Goal: Task Accomplishment & Management: Manage account settings

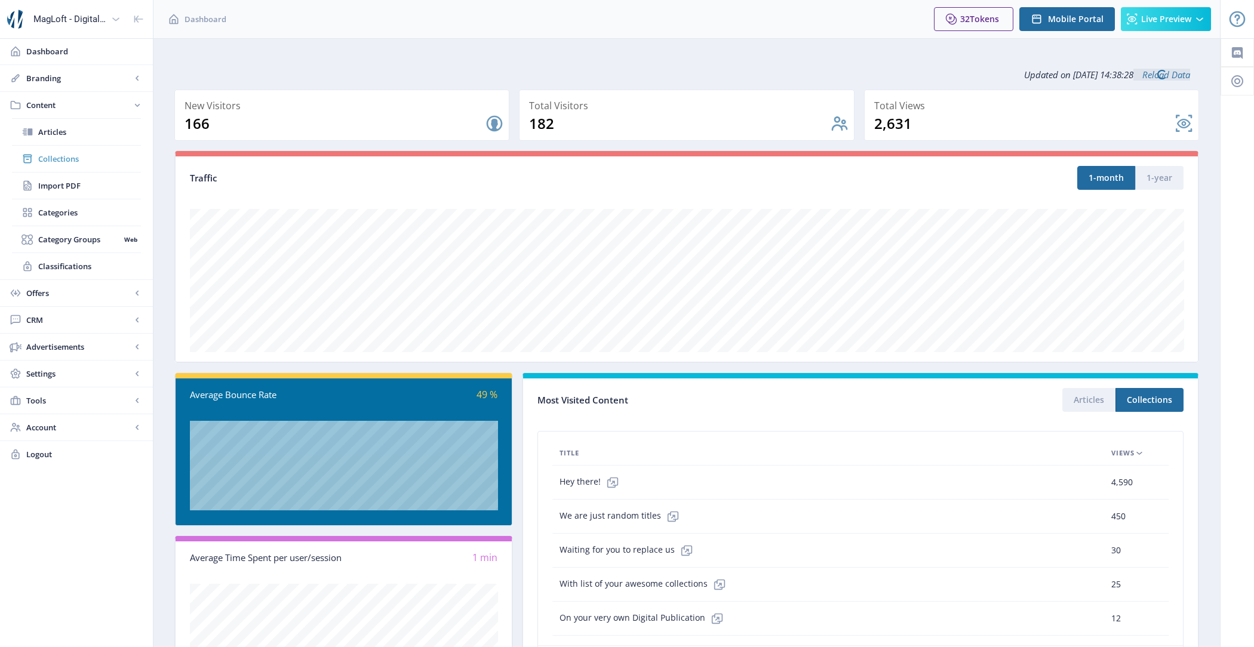
click at [87, 153] on span "Collections" at bounding box center [89, 159] width 103 height 12
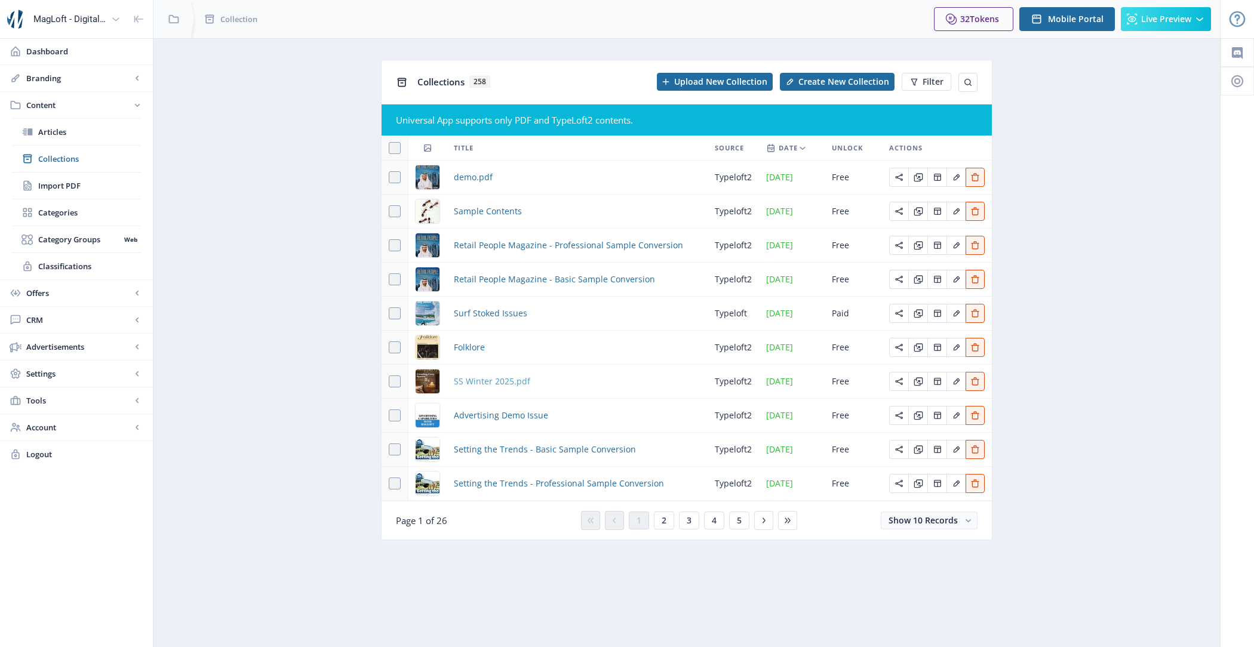
click at [484, 382] on span "SS Winter 2025.pdf" at bounding box center [492, 381] width 76 height 14
click at [941, 518] on span "Show 10 Records" at bounding box center [923, 520] width 69 height 11
click at [928, 603] on nb-option "Show 100 Records" at bounding box center [930, 612] width 94 height 22
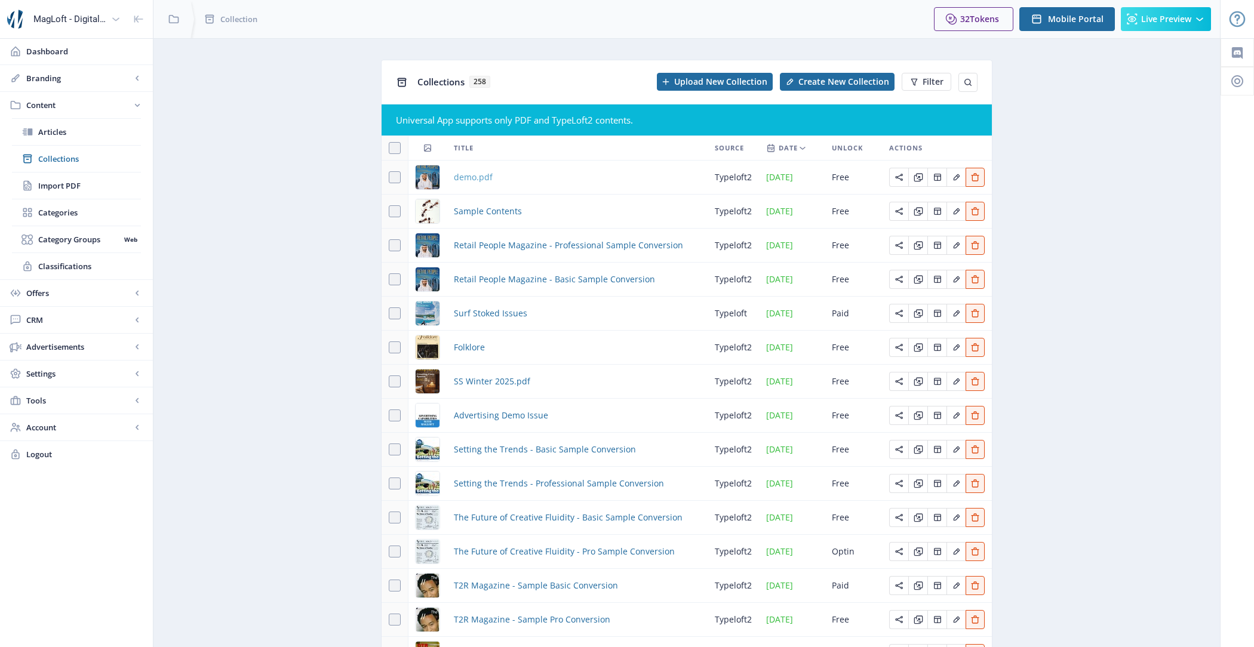
click at [471, 175] on span "demo.pdf" at bounding box center [473, 177] width 39 height 14
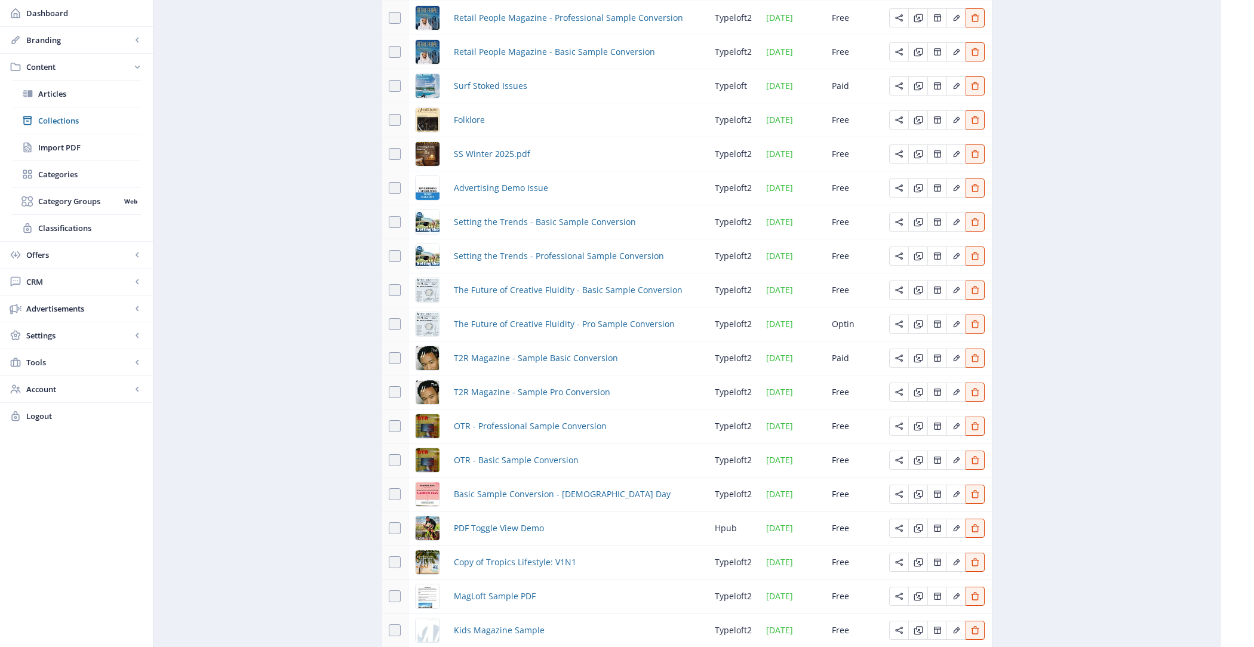
scroll to position [231, 0]
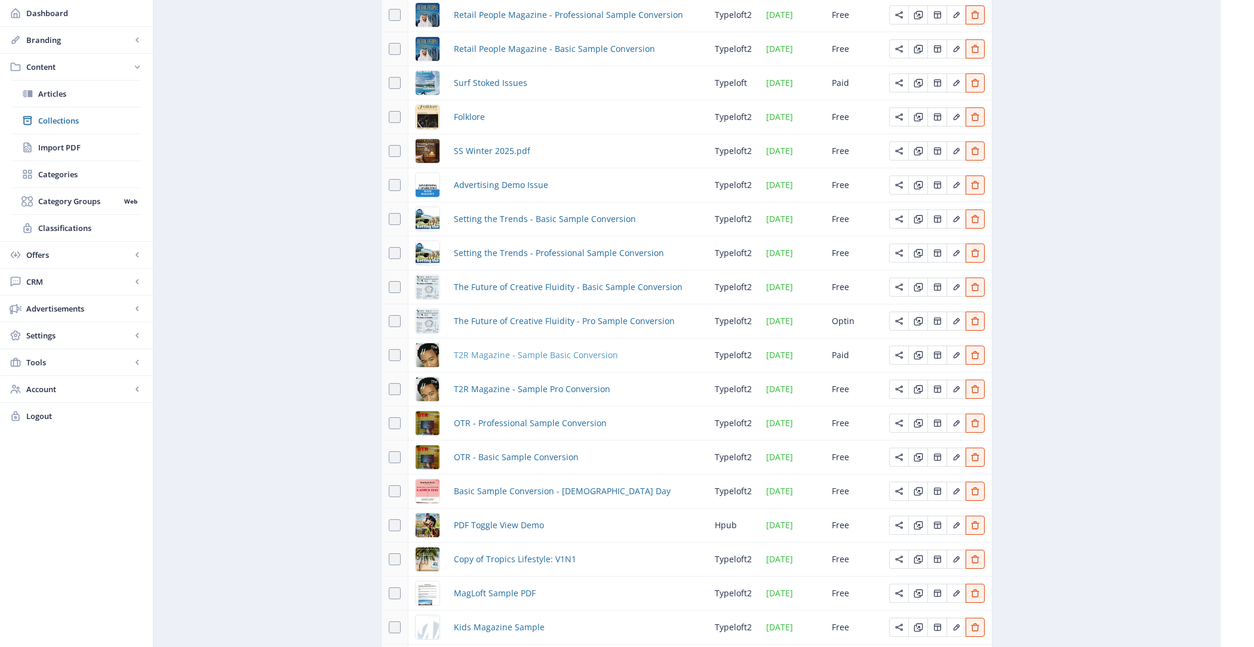
click at [512, 359] on span "T2R Magazine - Sample Basic Conversion" at bounding box center [536, 355] width 164 height 14
click at [511, 384] on span "T2R Magazine - Sample Pro Conversion" at bounding box center [532, 389] width 156 height 14
click at [508, 426] on span "OTR - Professional Sample Conversion" at bounding box center [530, 423] width 153 height 14
click at [508, 459] on span "OTR - Basic Sample Conversion" at bounding box center [516, 457] width 125 height 14
click at [505, 493] on span "Basic Sample Conversion - Ladies Day" at bounding box center [562, 491] width 217 height 14
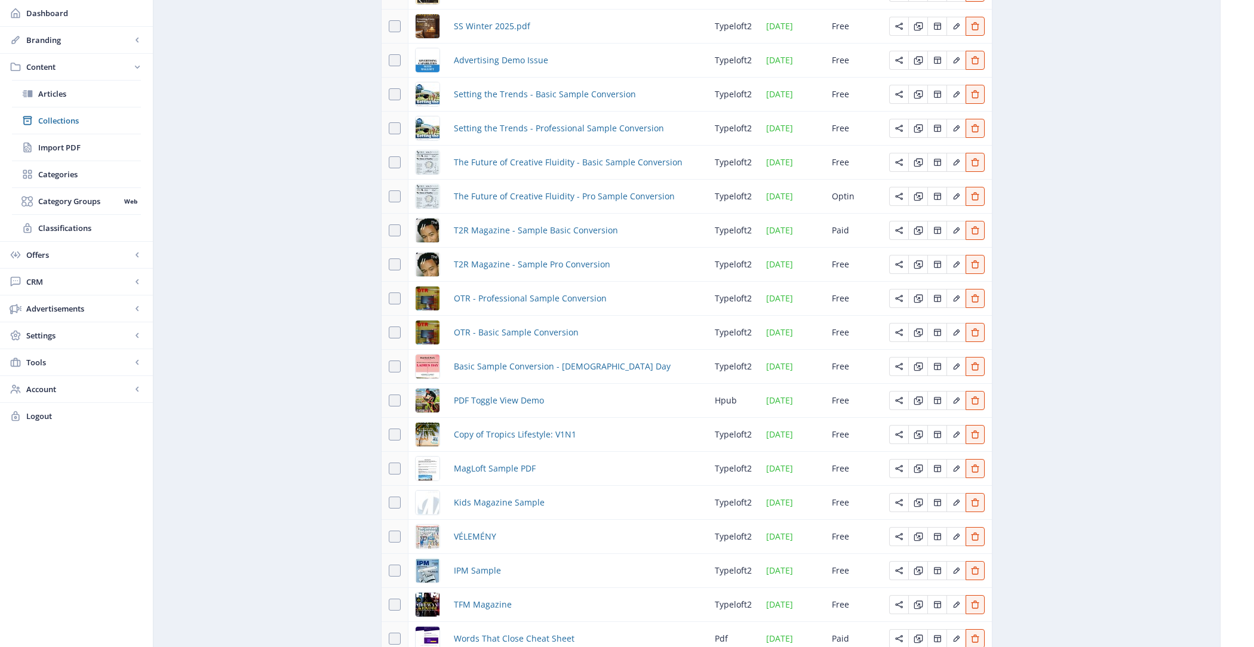
scroll to position [371, 0]
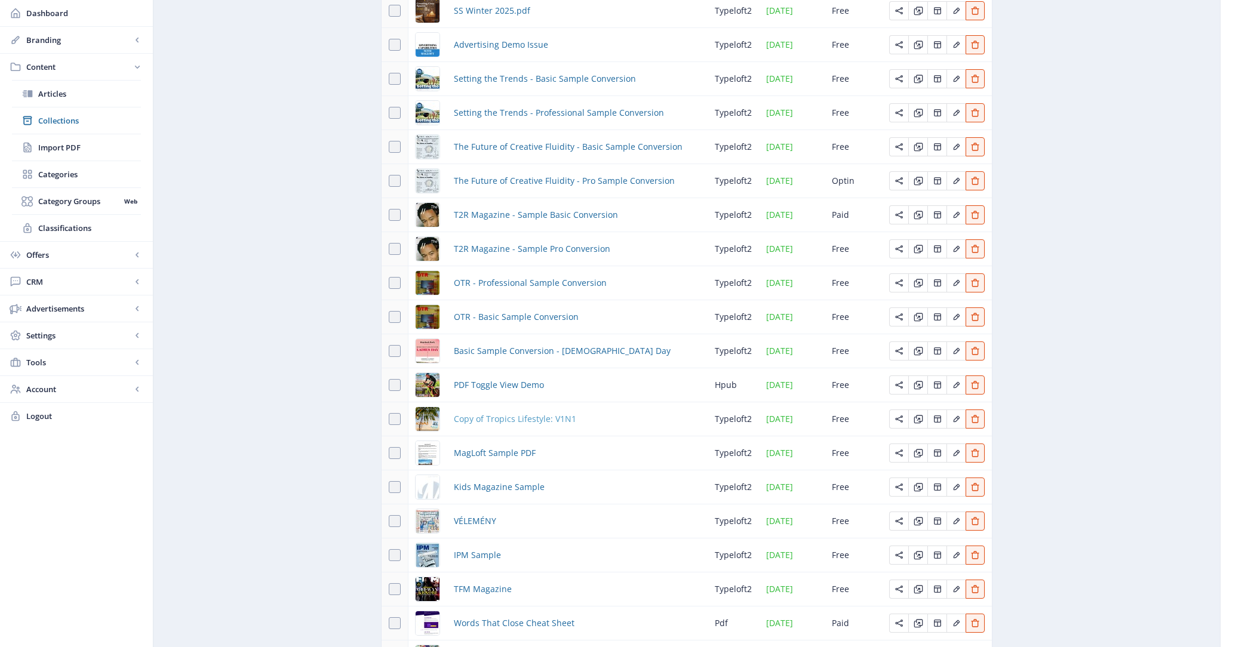
click at [504, 423] on span "Copy of Tropics Lifestyle: V1N1" at bounding box center [515, 419] width 122 height 14
click at [502, 490] on span "Kids Magazine Sample" at bounding box center [499, 487] width 91 height 14
click at [471, 524] on span "VÉLEMÉNY" at bounding box center [475, 521] width 42 height 14
click at [477, 554] on span "IPM Sample" at bounding box center [477, 555] width 47 height 14
click at [481, 582] on span "TFM Magazine" at bounding box center [483, 589] width 58 height 14
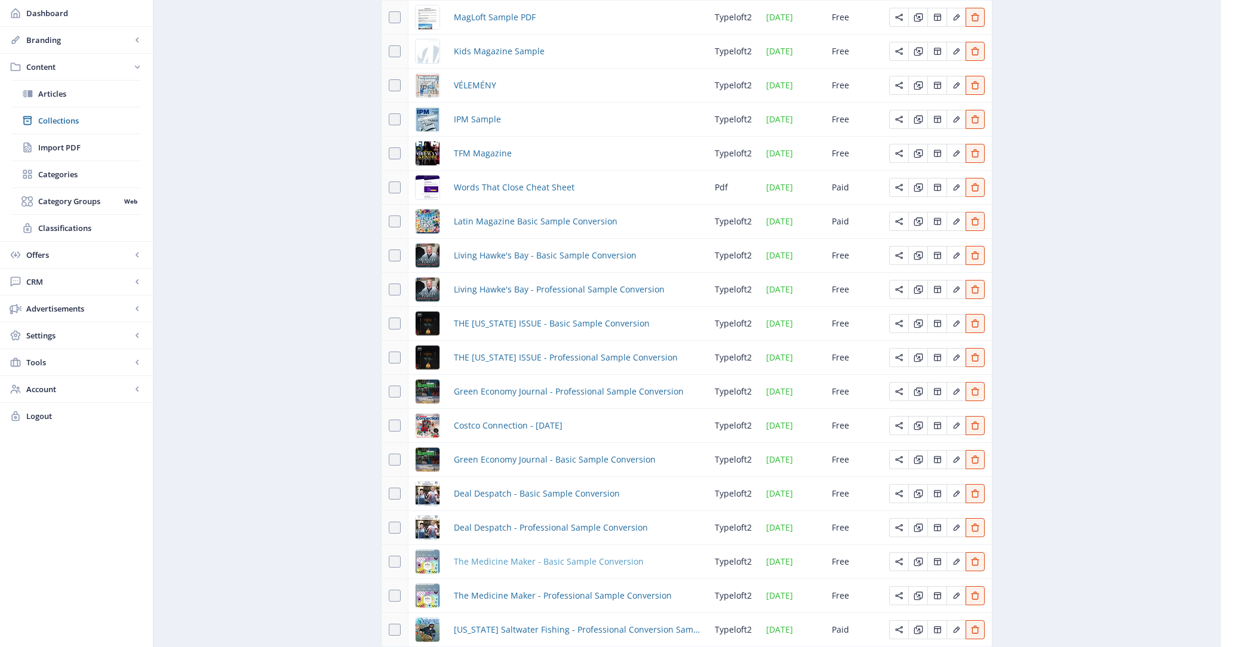
scroll to position [816, 0]
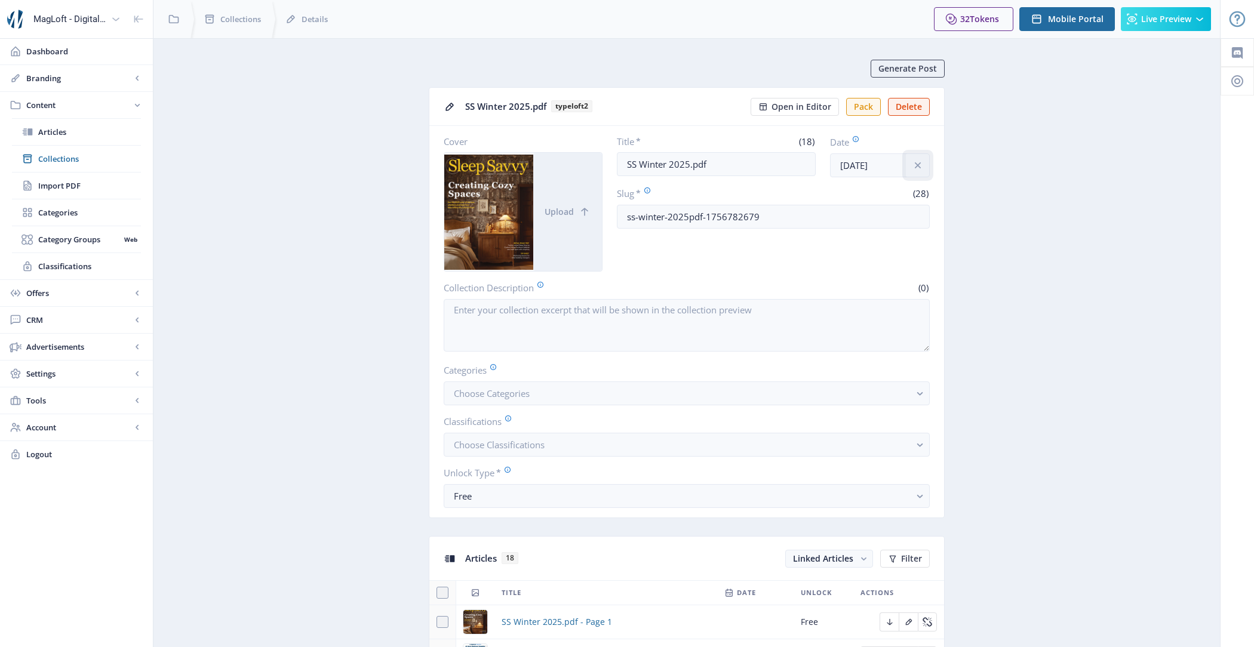
click at [922, 165] on icon "info" at bounding box center [918, 165] width 12 height 12
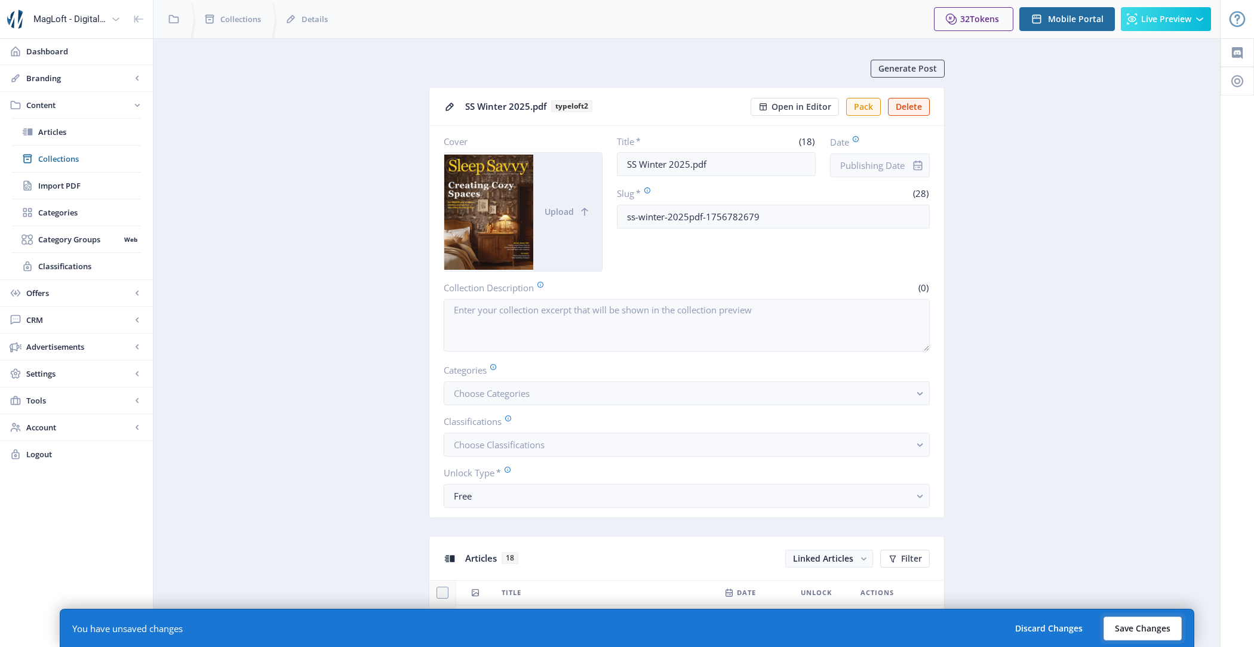
click at [1131, 629] on button "Save Changes" at bounding box center [1143, 629] width 78 height 24
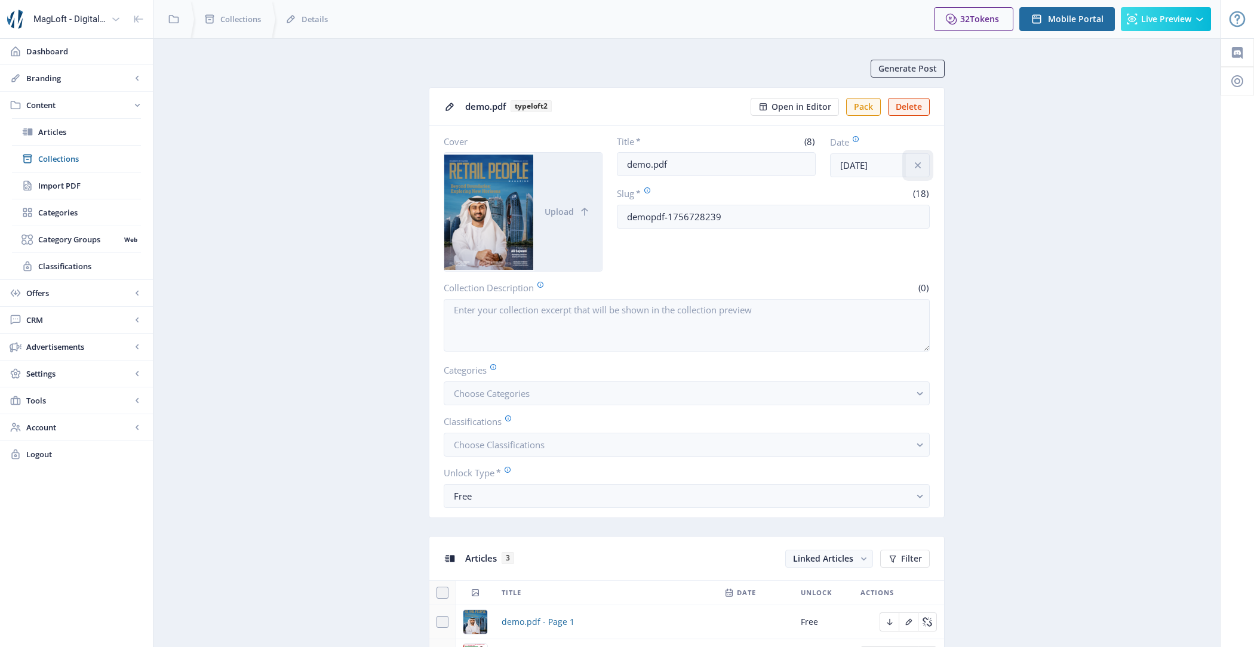
click at [917, 174] on button at bounding box center [918, 166] width 24 height 24
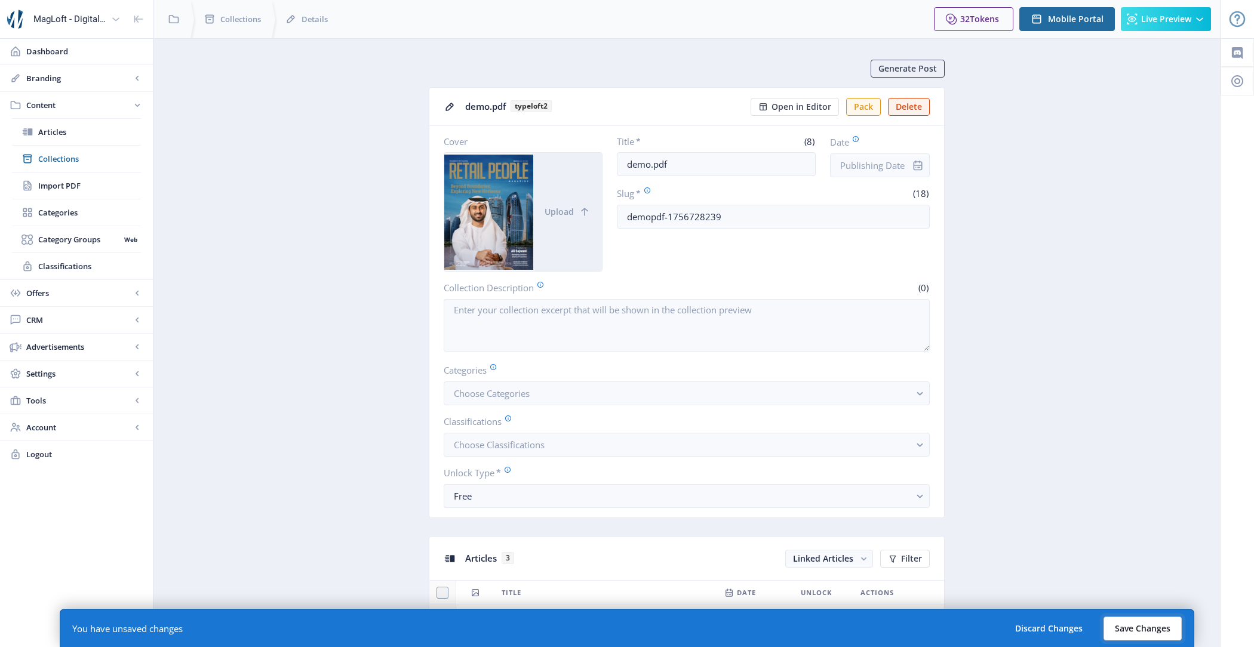
click at [1140, 627] on button "Save Changes" at bounding box center [1143, 629] width 78 height 24
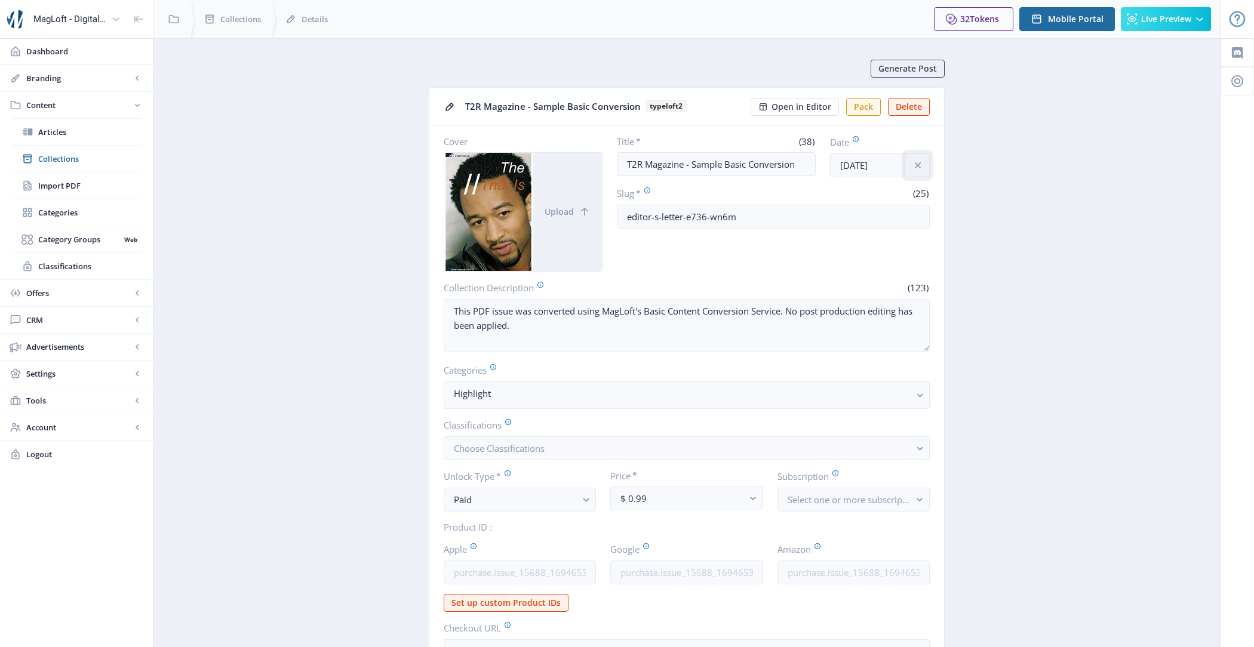
click at [916, 159] on icon "info" at bounding box center [918, 165] width 12 height 12
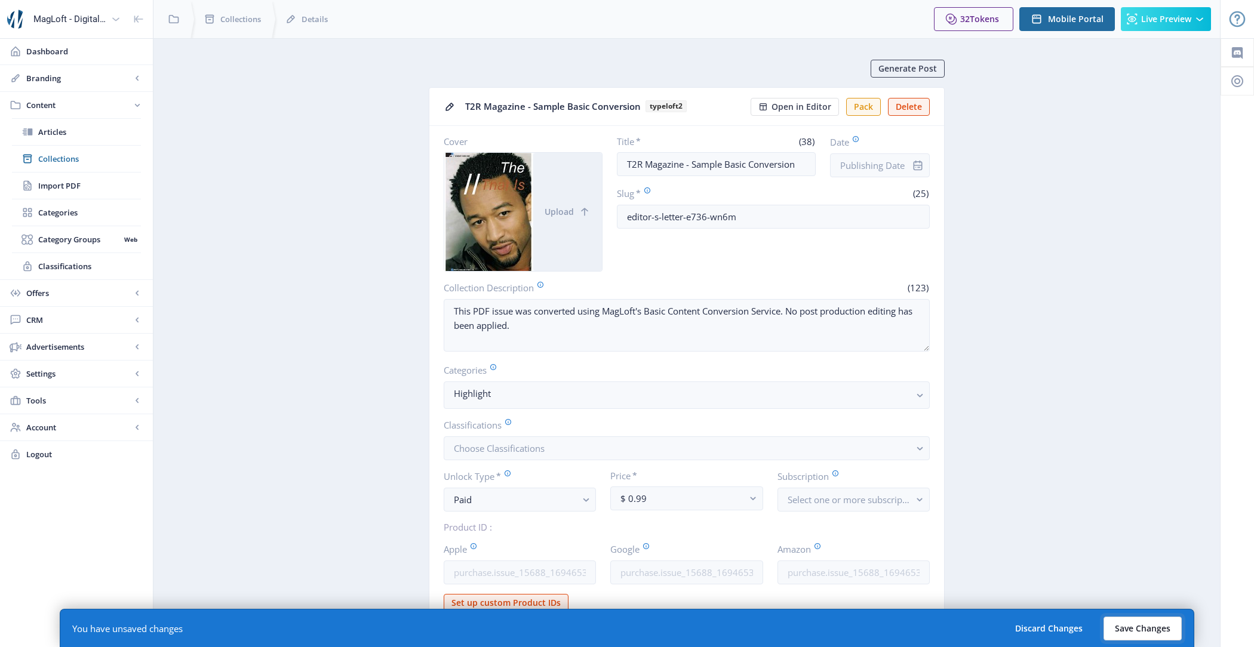
click at [1154, 627] on button "Save Changes" at bounding box center [1143, 629] width 78 height 24
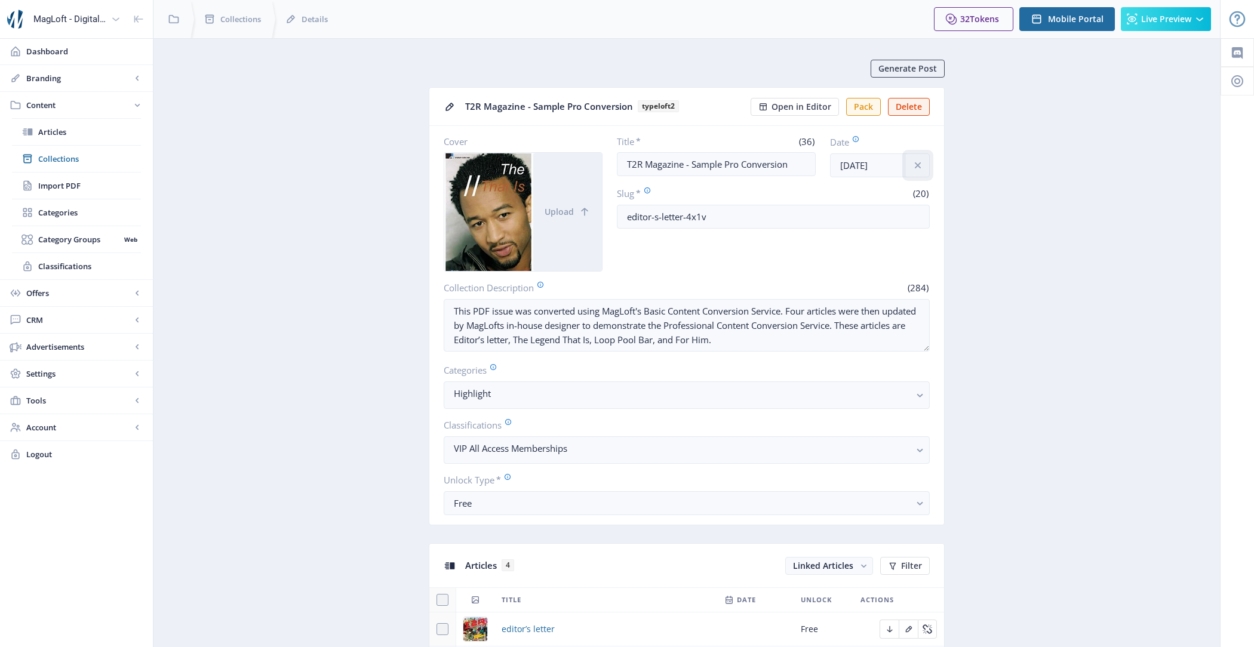
click at [920, 161] on icon "info" at bounding box center [918, 165] width 12 height 12
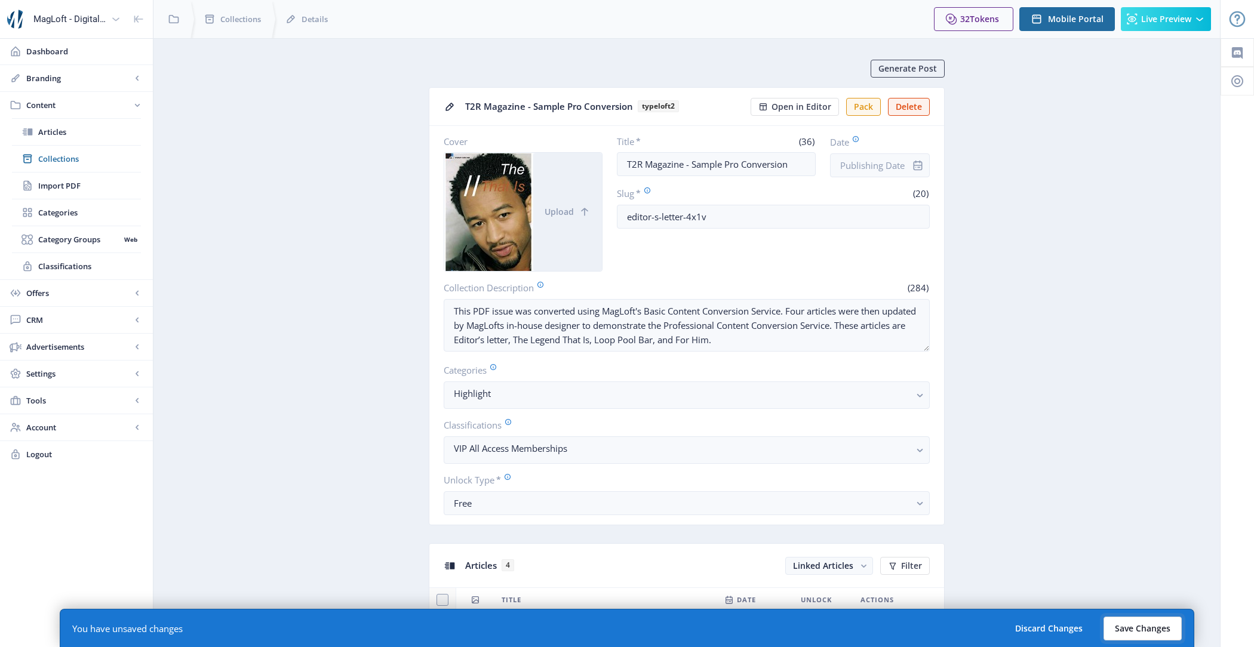
click at [1139, 630] on button "Save Changes" at bounding box center [1143, 629] width 78 height 24
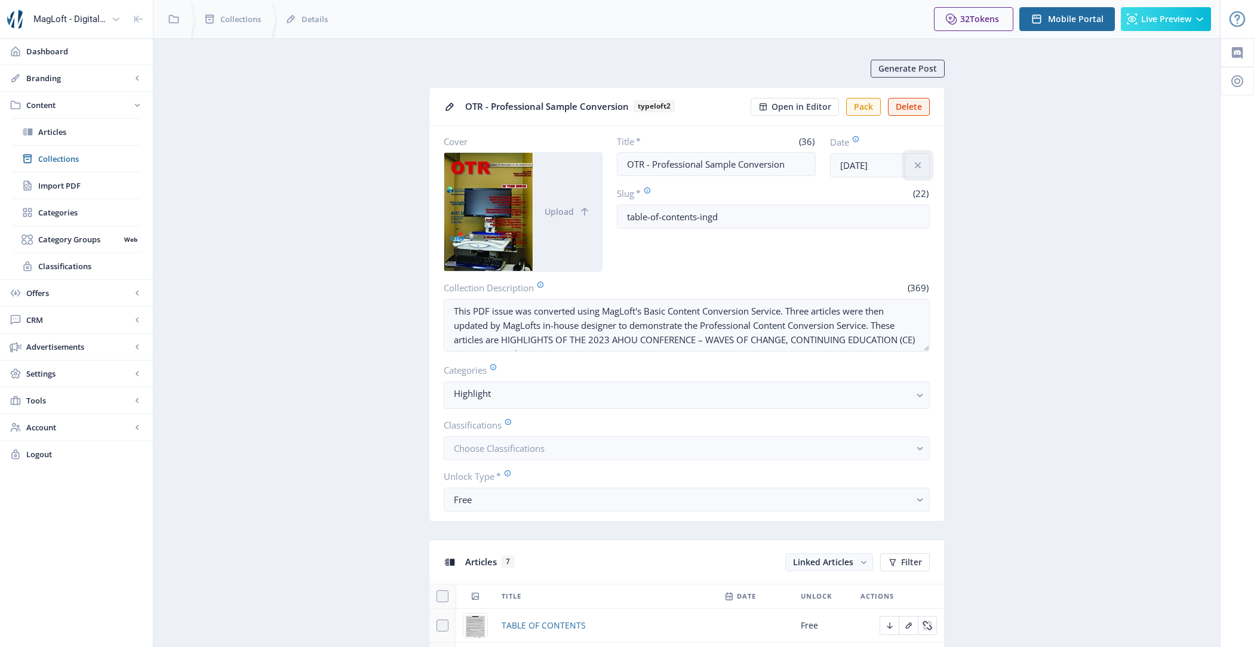
click at [913, 161] on icon "info" at bounding box center [918, 165] width 12 height 12
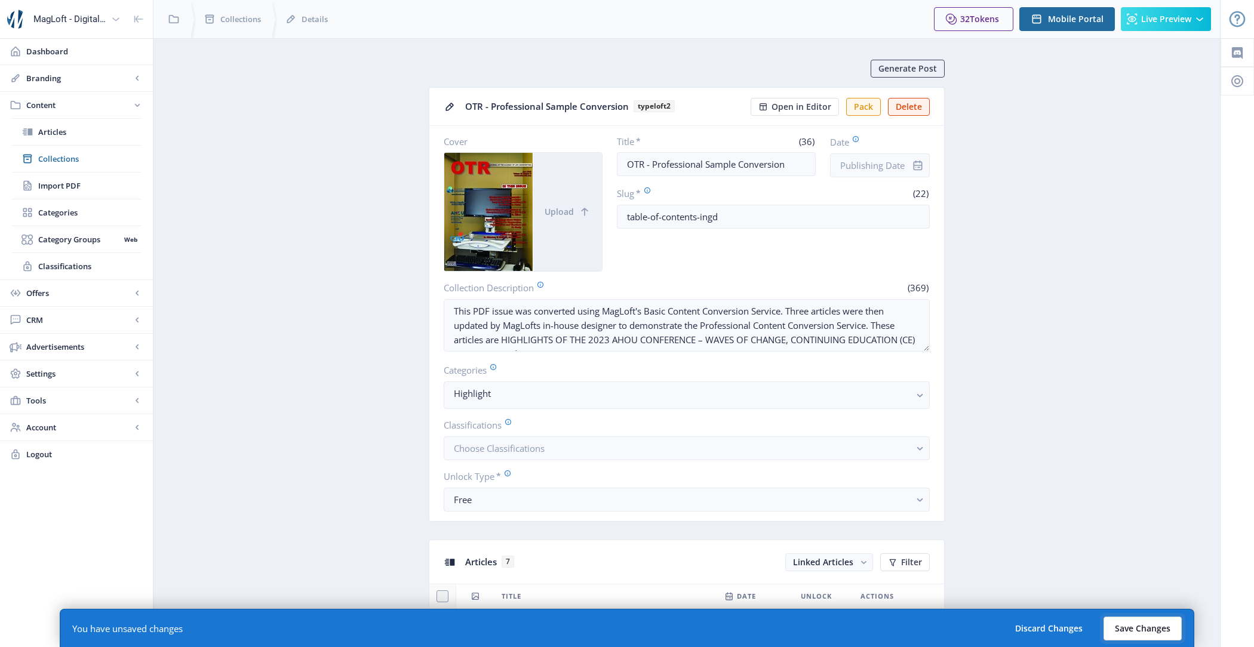
click at [1168, 633] on button "Save Changes" at bounding box center [1143, 629] width 78 height 24
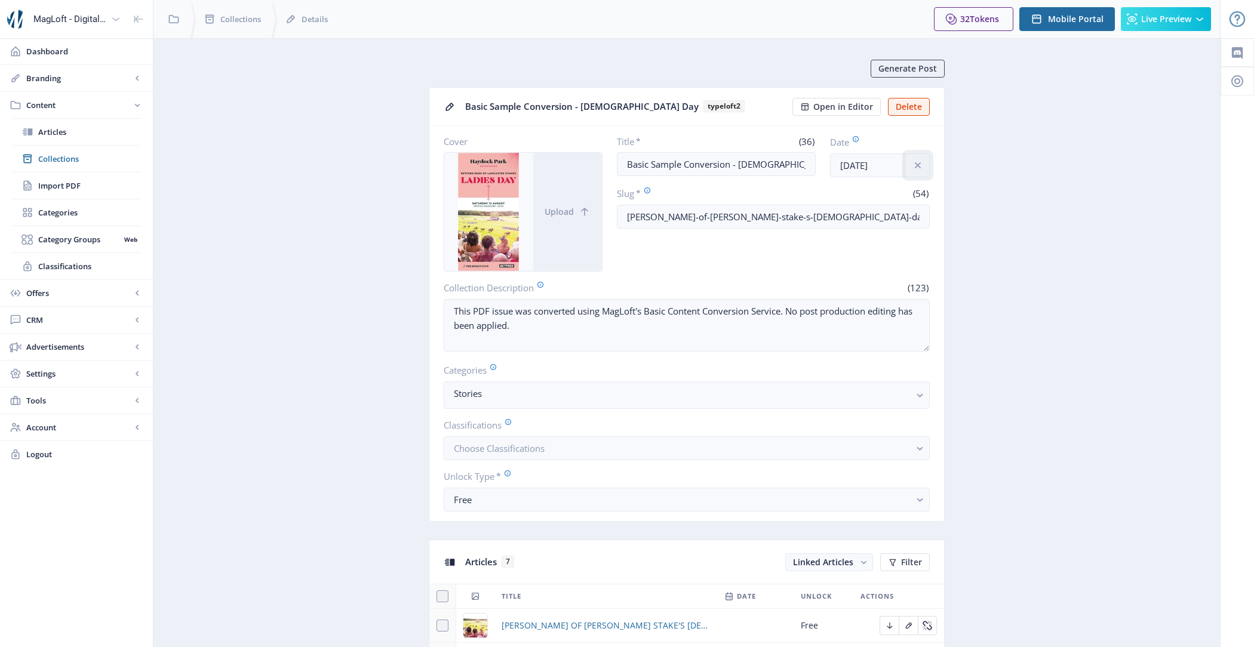
click at [919, 170] on button at bounding box center [918, 166] width 24 height 24
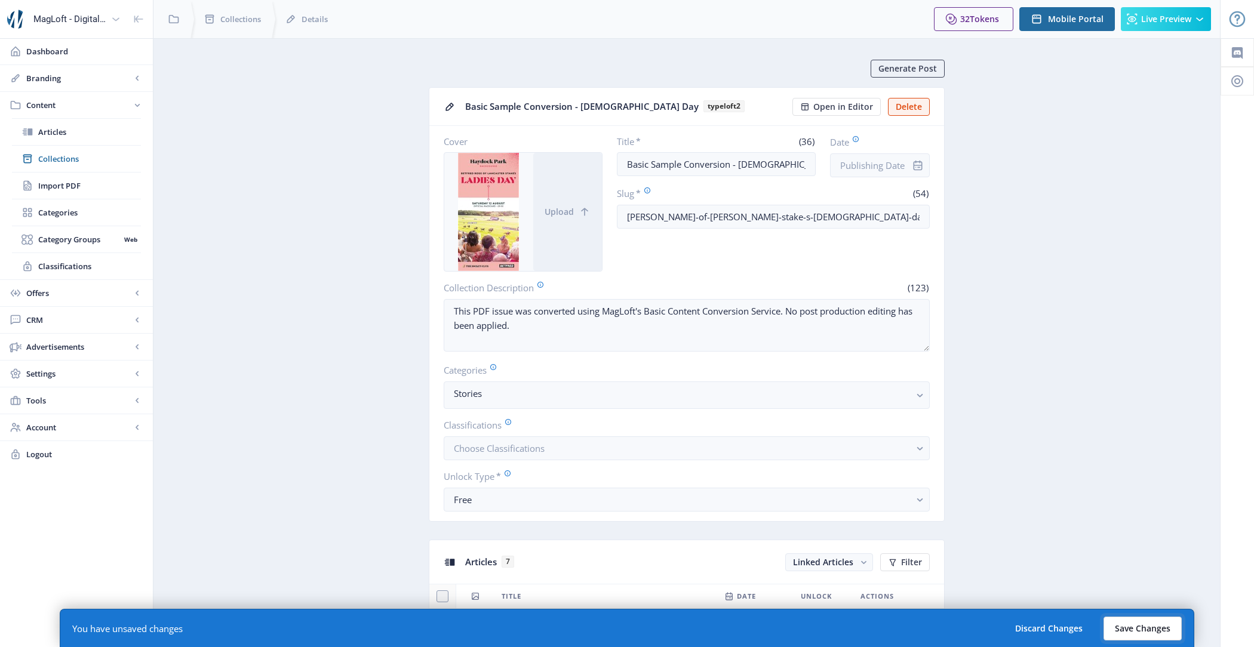
click at [1161, 628] on button "Save Changes" at bounding box center [1143, 629] width 78 height 24
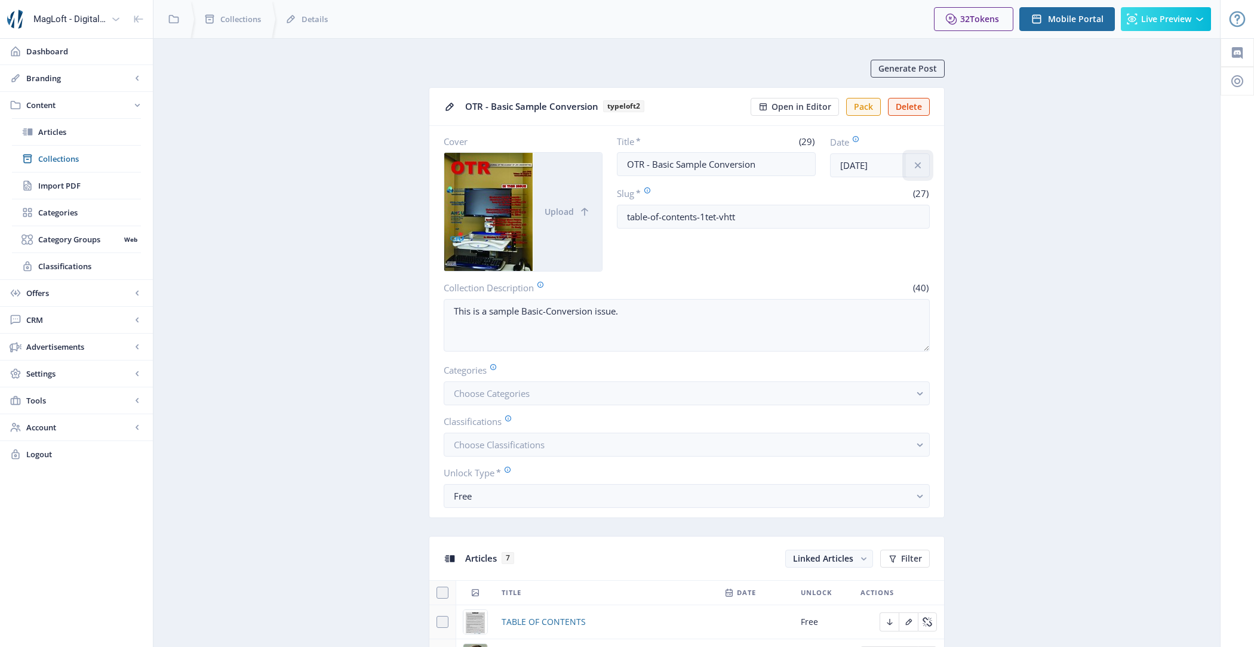
click at [918, 164] on icon "info" at bounding box center [918, 165] width 6 height 6
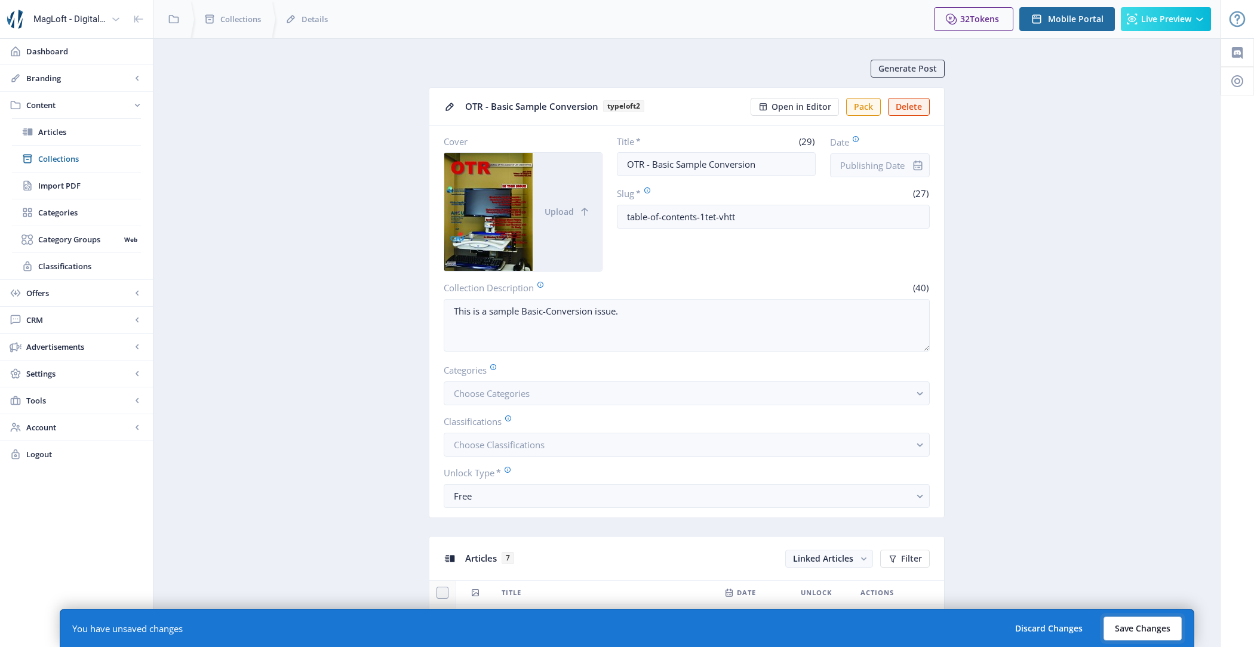
click at [1164, 622] on button "Save Changes" at bounding box center [1143, 629] width 78 height 24
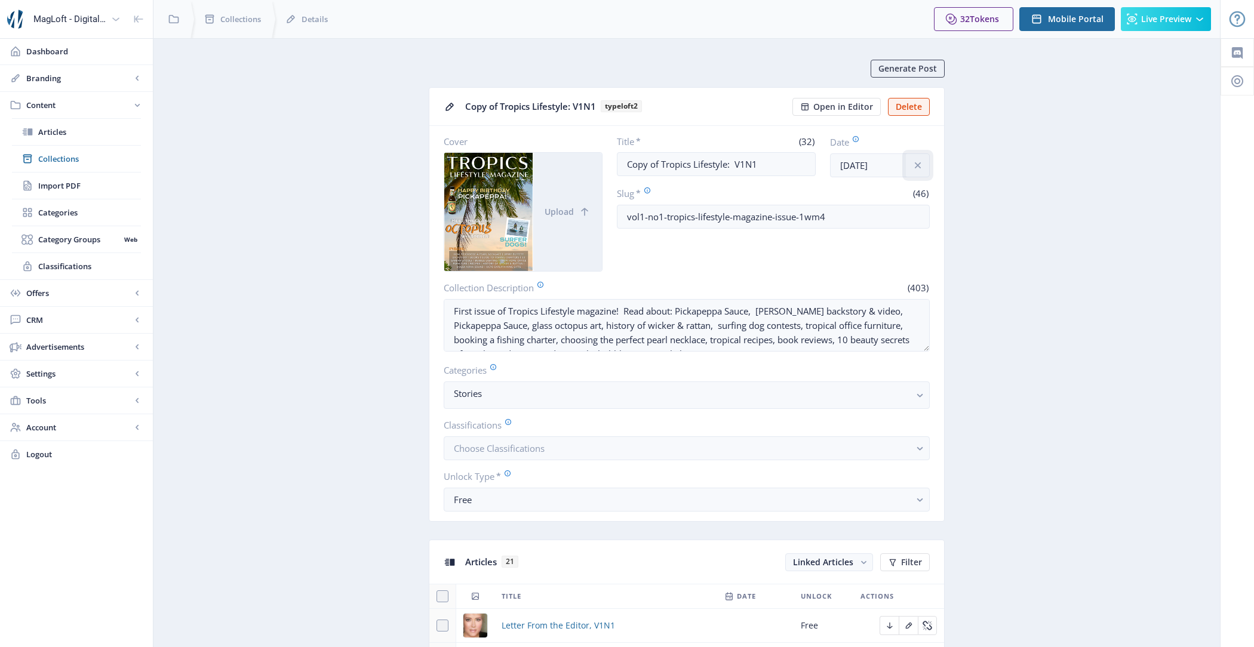
click at [914, 164] on icon "info" at bounding box center [918, 165] width 12 height 12
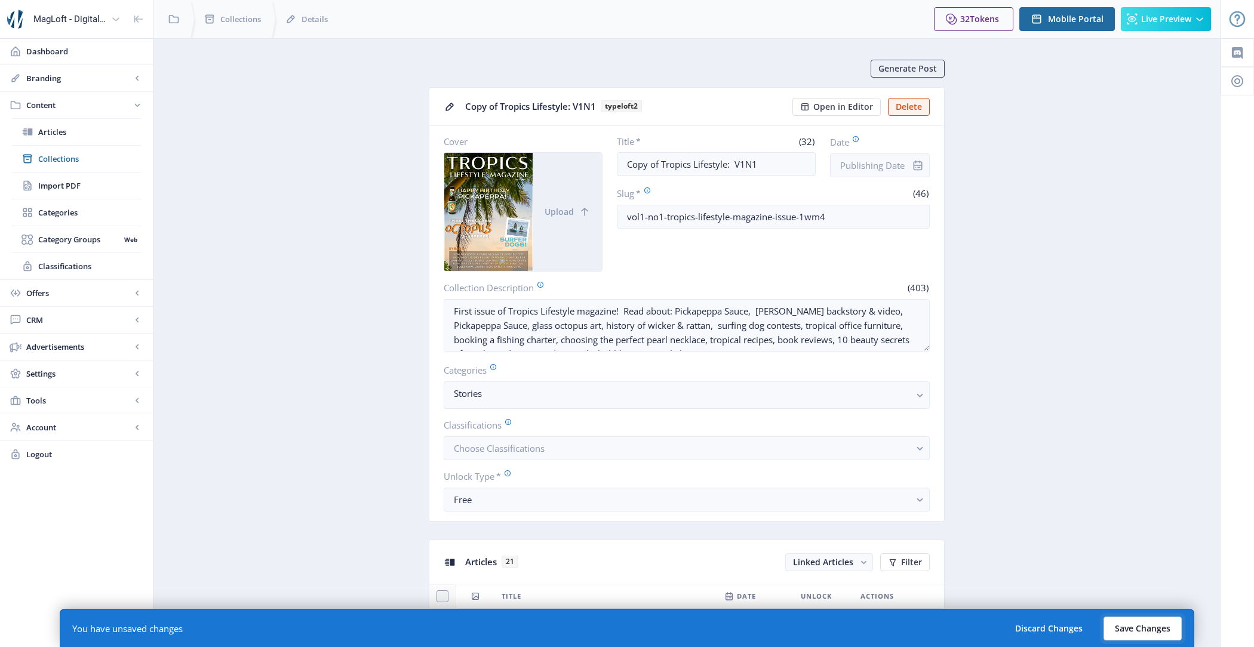
click at [1158, 621] on button "Save Changes" at bounding box center [1143, 629] width 78 height 24
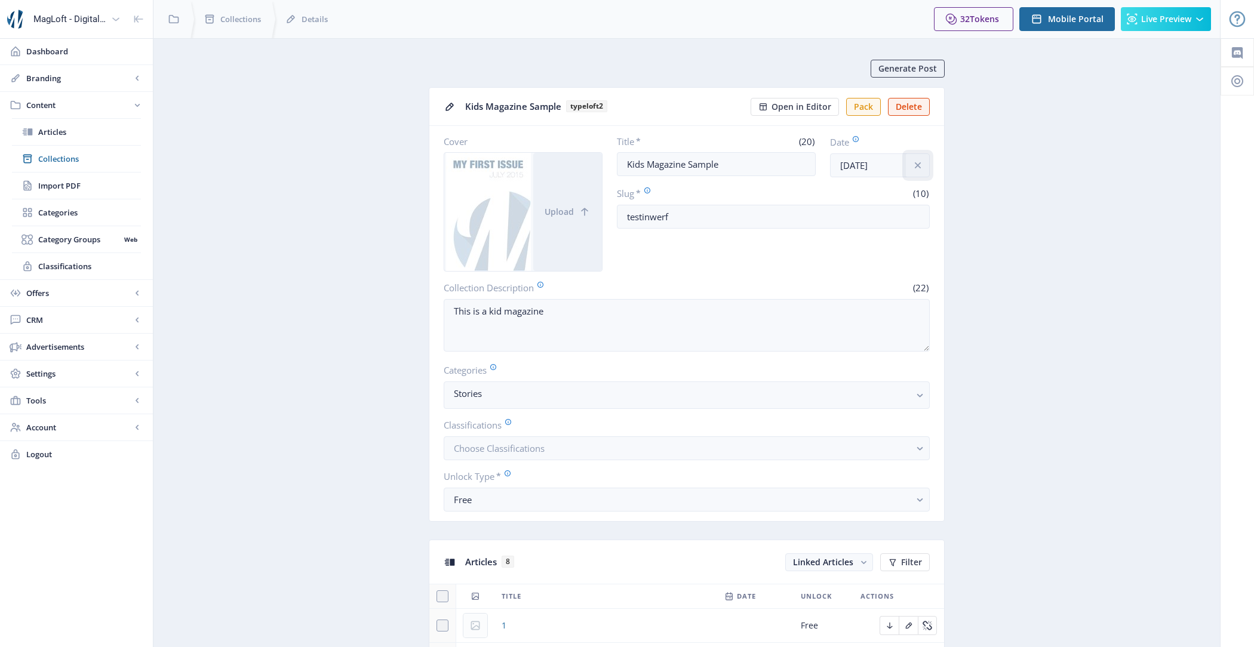
click at [925, 165] on button at bounding box center [918, 166] width 24 height 24
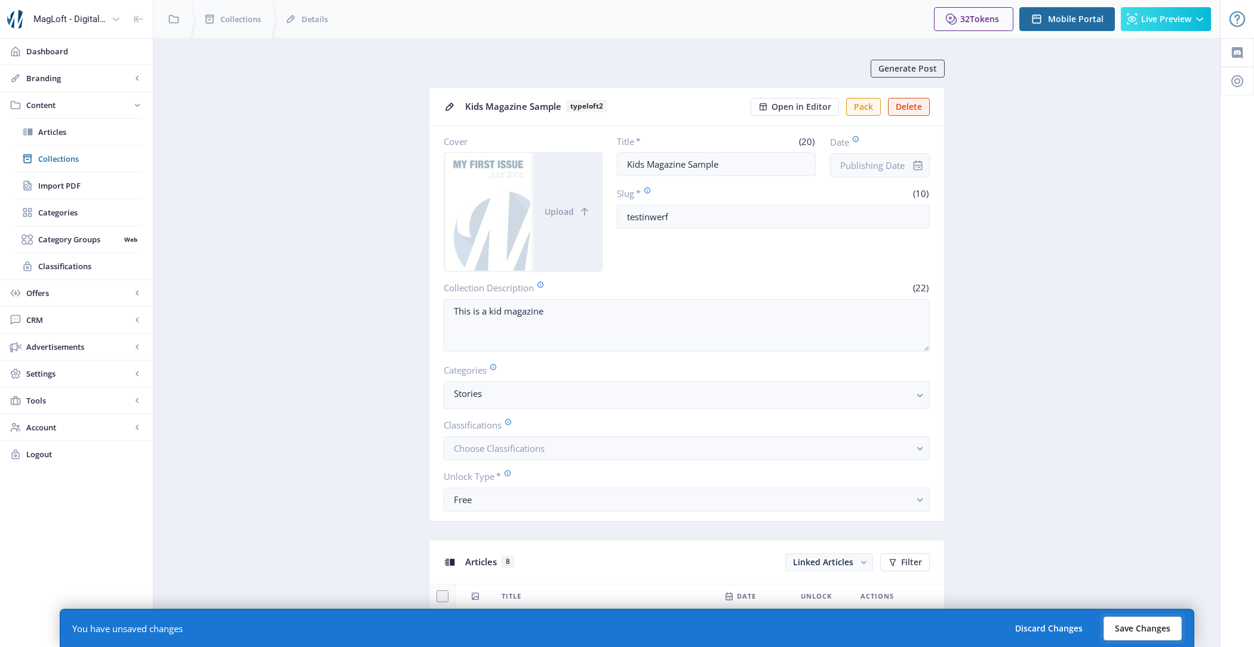
click at [1172, 627] on button "Save Changes" at bounding box center [1143, 629] width 78 height 24
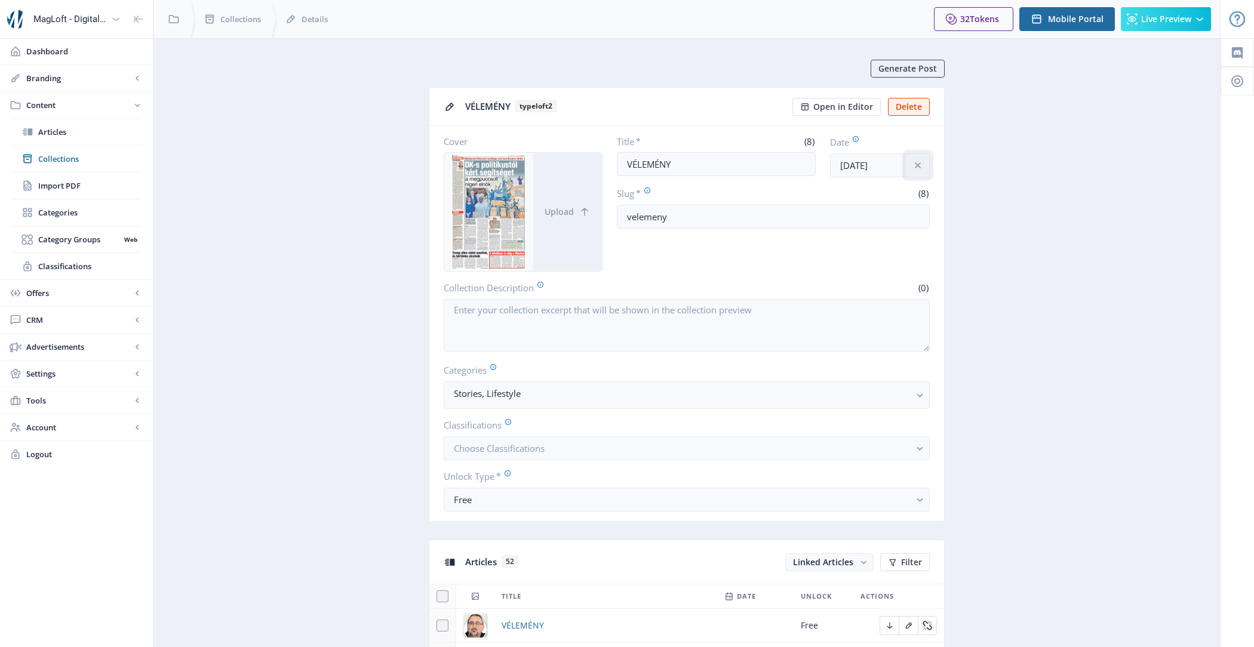
click at [925, 165] on button at bounding box center [918, 166] width 24 height 24
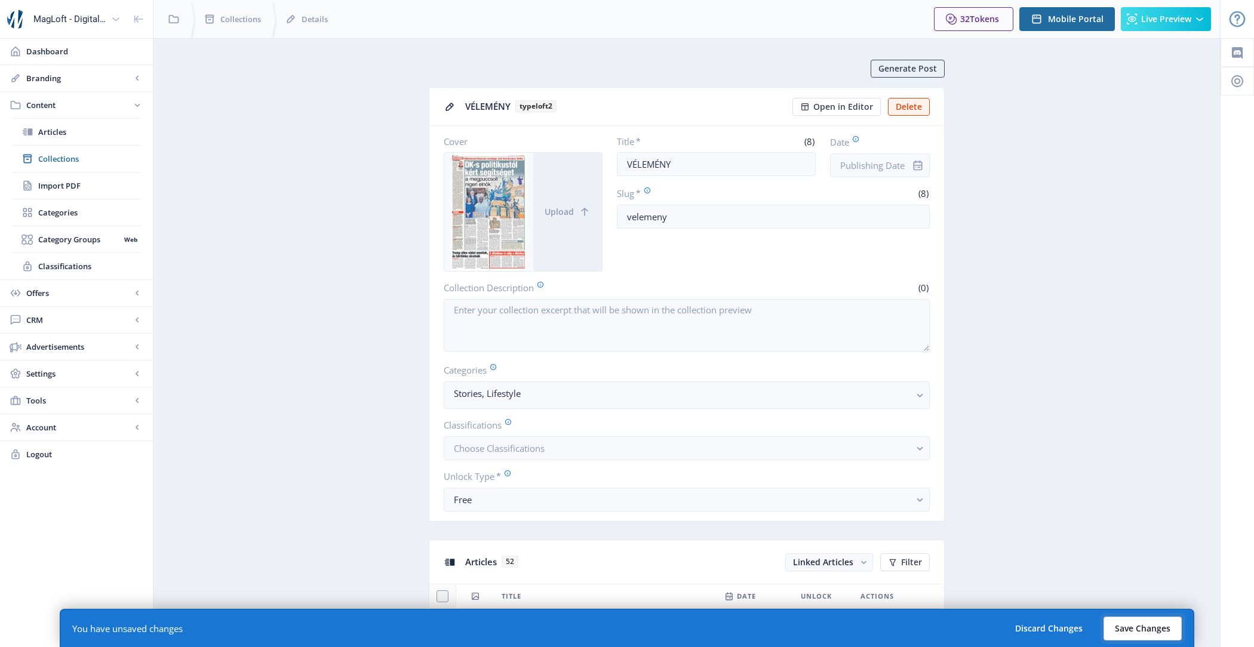
click at [1143, 633] on button "Save Changes" at bounding box center [1143, 629] width 78 height 24
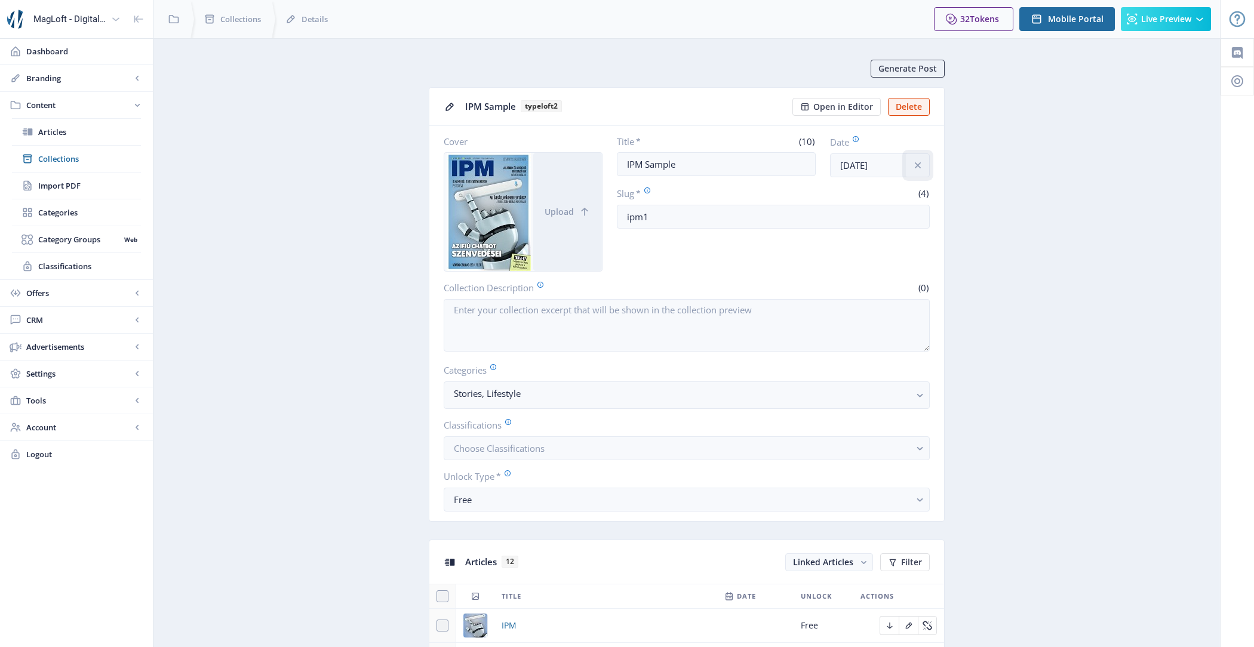
click at [924, 162] on button at bounding box center [918, 166] width 24 height 24
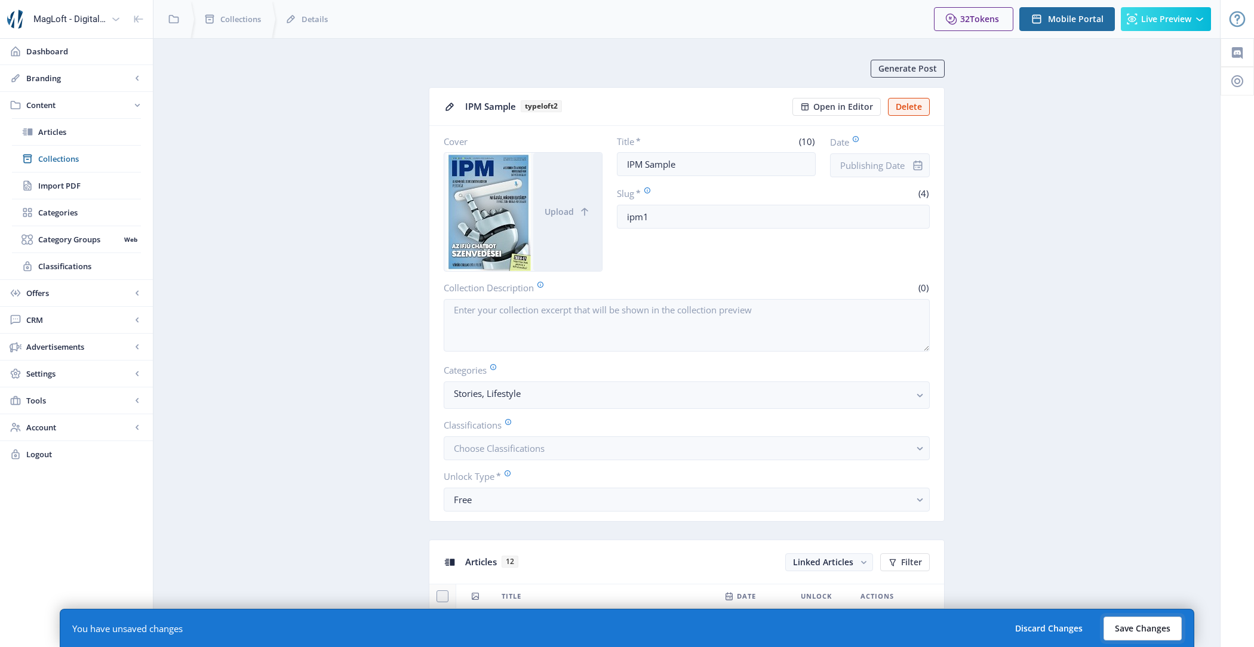
click at [1151, 617] on button "Save Changes" at bounding box center [1143, 629] width 78 height 24
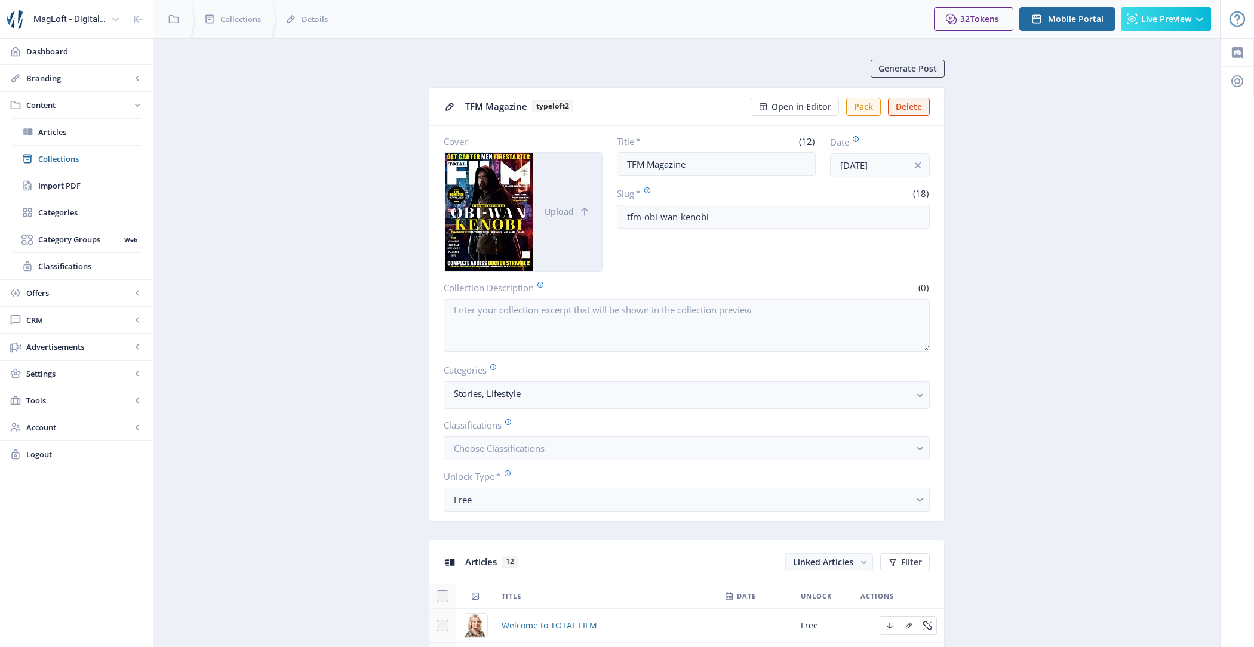
click at [930, 159] on icon "info" at bounding box center [930, 165] width 0 height 12
click at [922, 162] on icon "info" at bounding box center [918, 165] width 12 height 12
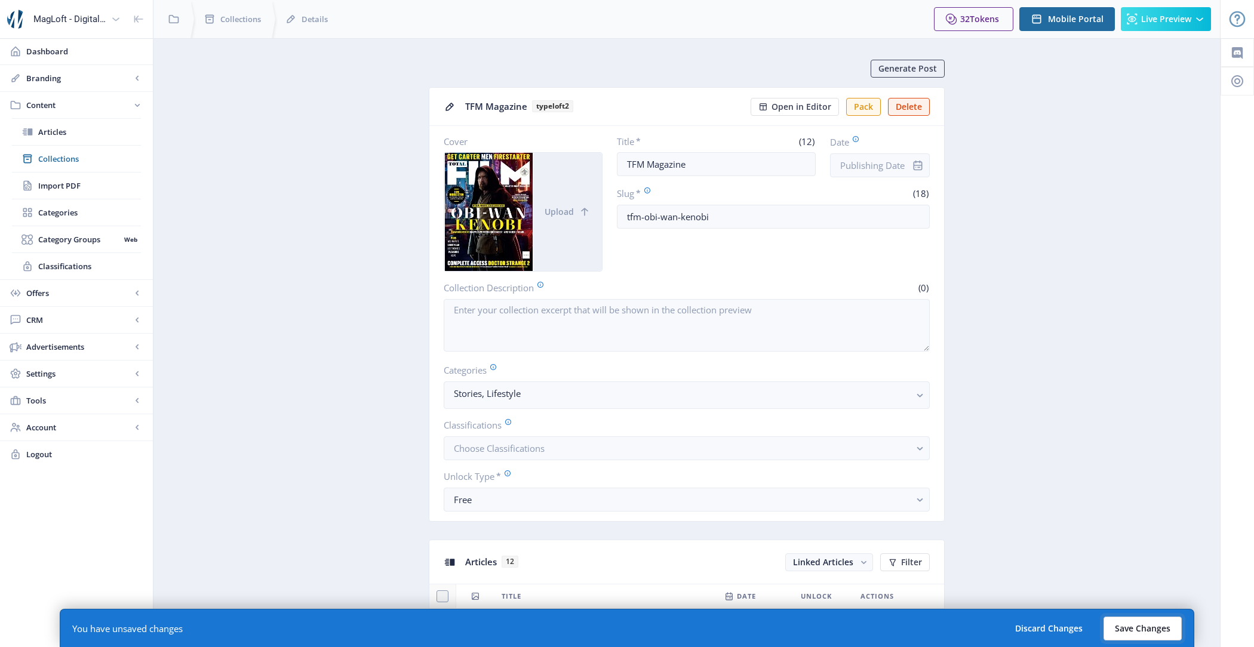
click at [1146, 624] on button "Save Changes" at bounding box center [1143, 629] width 78 height 24
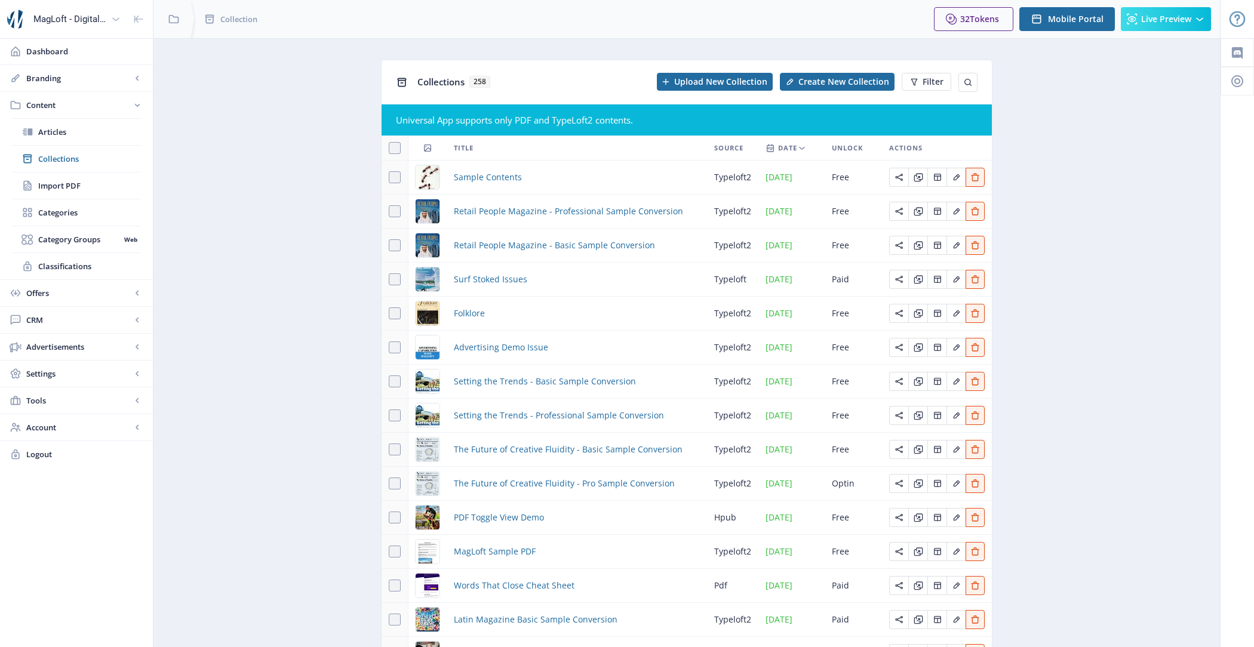
click at [1087, 35] on div "32 Tokens Upgrade Mobile Portal Live Preview" at bounding box center [1073, 19] width 296 height 38
click at [1074, 19] on span "Mobile Portal" at bounding box center [1076, 19] width 56 height 10
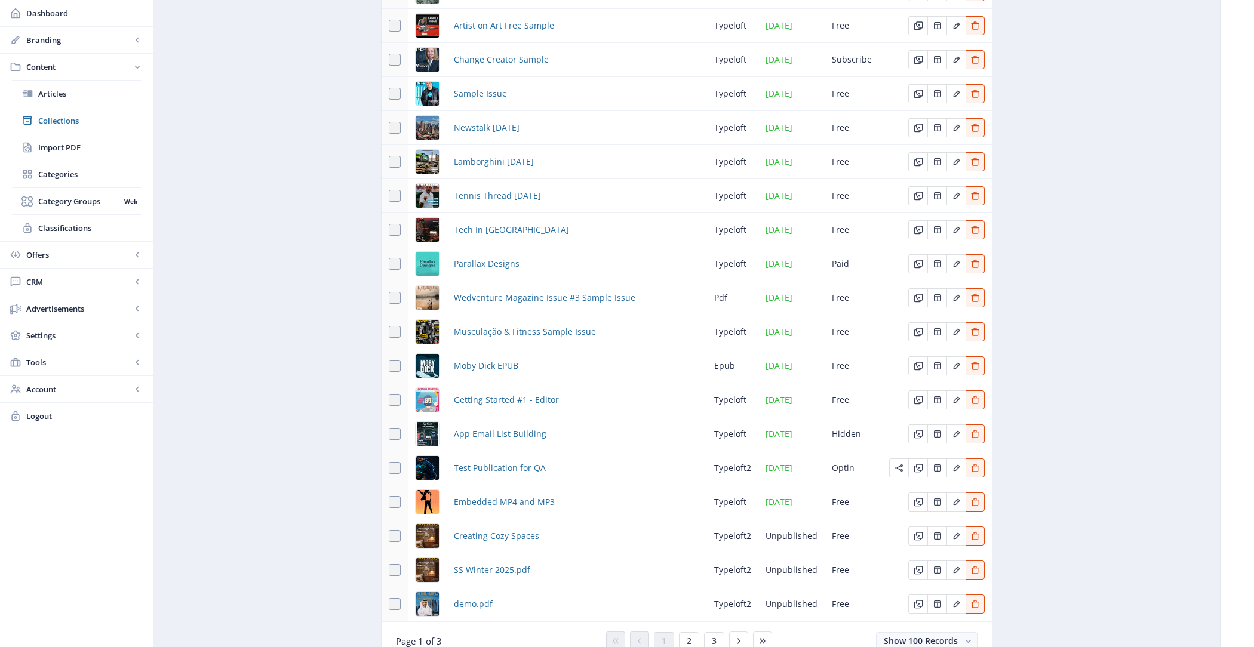
scroll to position [3008, 0]
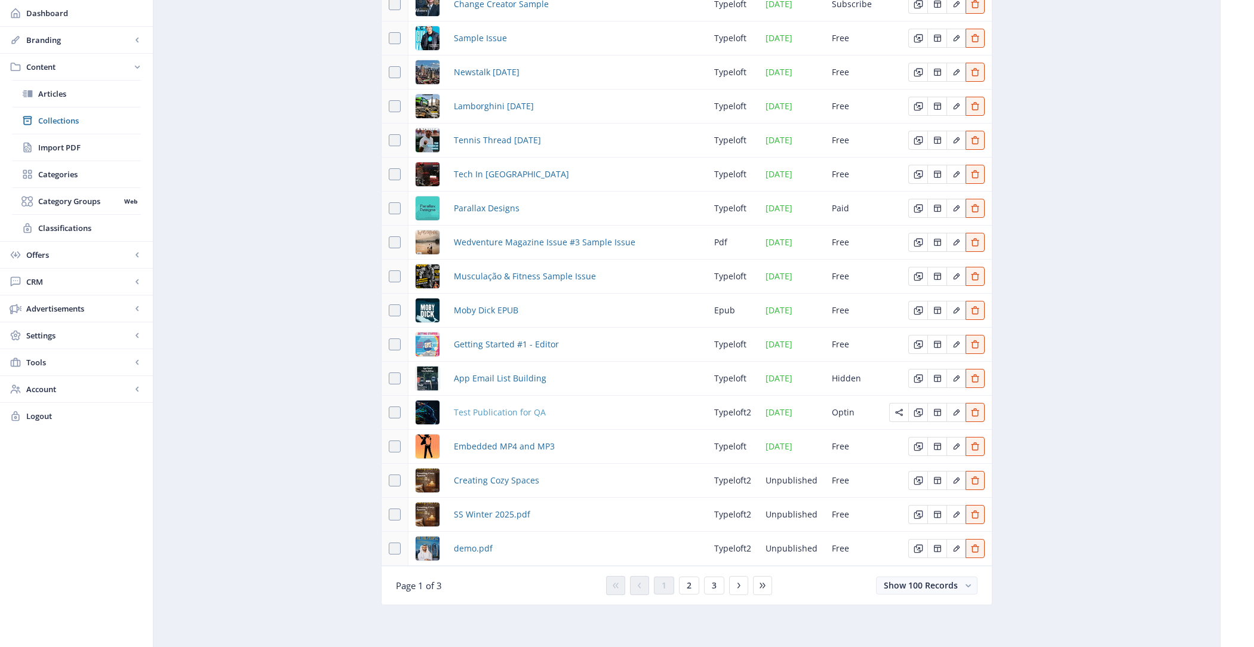
click at [506, 412] on span "Test Publication for QA" at bounding box center [500, 413] width 92 height 14
click at [504, 383] on span "App Email List Building" at bounding box center [500, 379] width 93 height 14
click at [489, 316] on span "Moby Dick EPUB" at bounding box center [486, 310] width 65 height 14
click at [489, 282] on span "Musculação & Fitness Sample Issue" at bounding box center [525, 276] width 142 height 14
click at [487, 243] on span "Wedventure Magazine Issue #3 Sample Issue" at bounding box center [545, 242] width 182 height 14
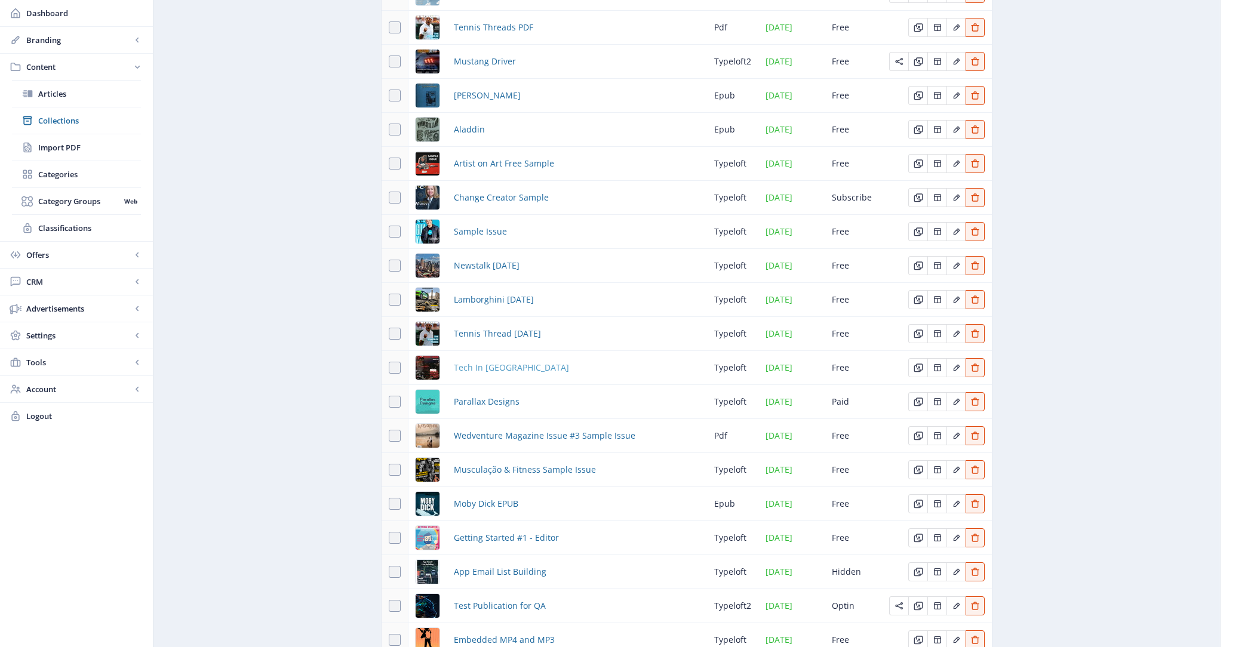
scroll to position [2792, 0]
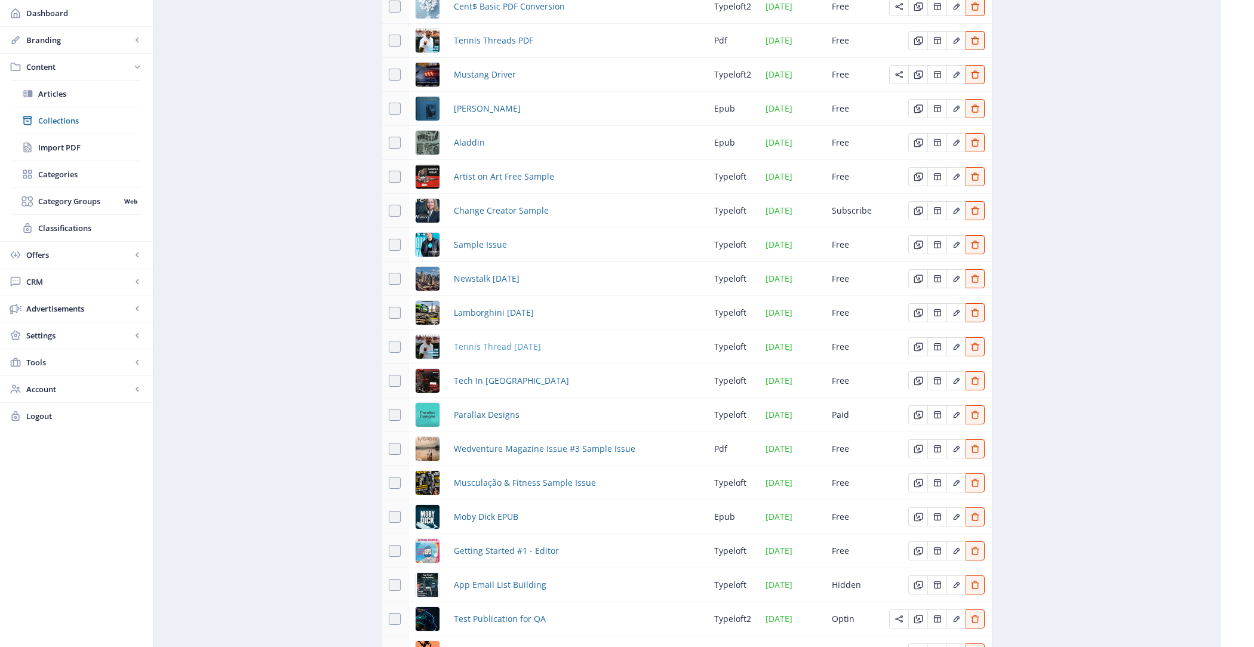
click at [518, 354] on span "Tennis Thread September 2017" at bounding box center [497, 347] width 87 height 14
click at [509, 318] on span "Lamborghini November 2017" at bounding box center [494, 313] width 80 height 14
click at [498, 286] on span "Newstalk October 2018" at bounding box center [487, 279] width 66 height 14
click at [481, 248] on span "Sample Issue" at bounding box center [480, 245] width 53 height 14
click at [481, 218] on span "Change Creator Sample" at bounding box center [501, 211] width 95 height 14
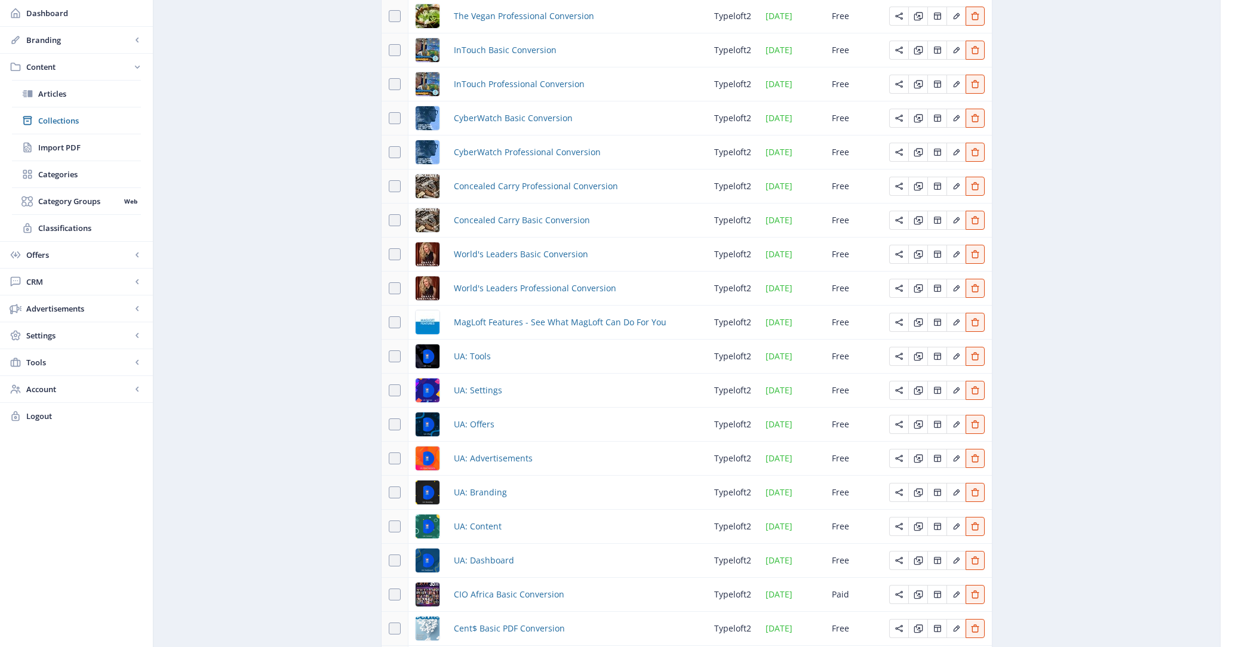
scroll to position [2156, 0]
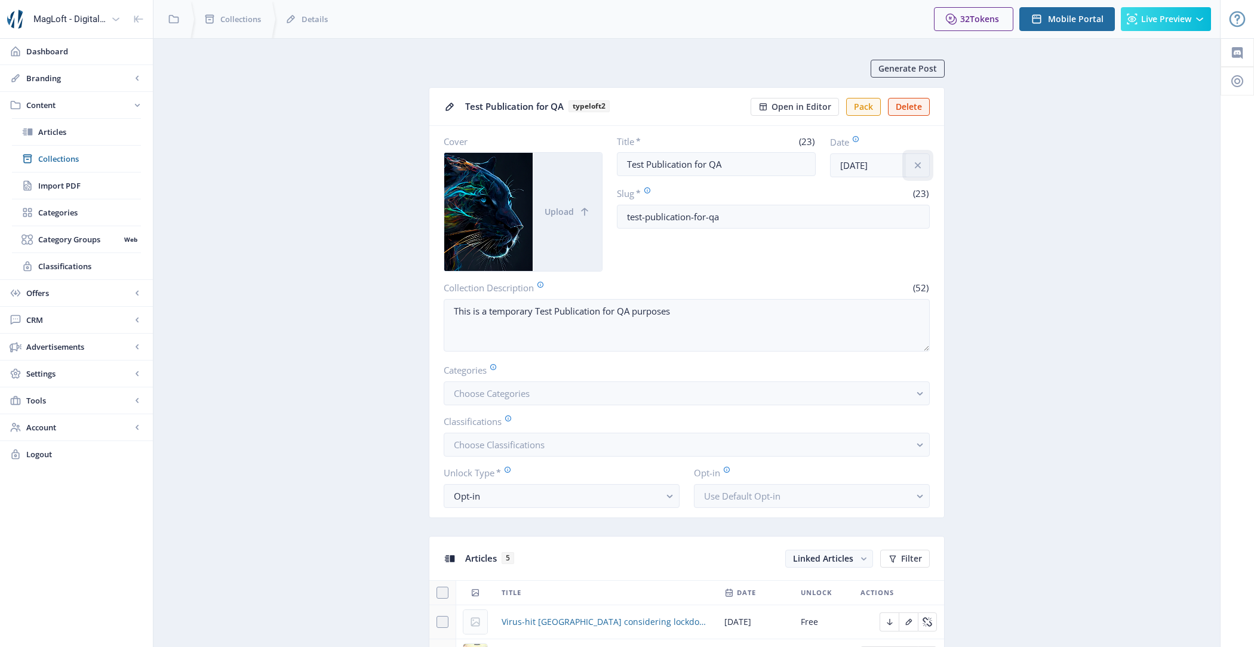
click at [919, 164] on icon "info" at bounding box center [918, 165] width 12 height 12
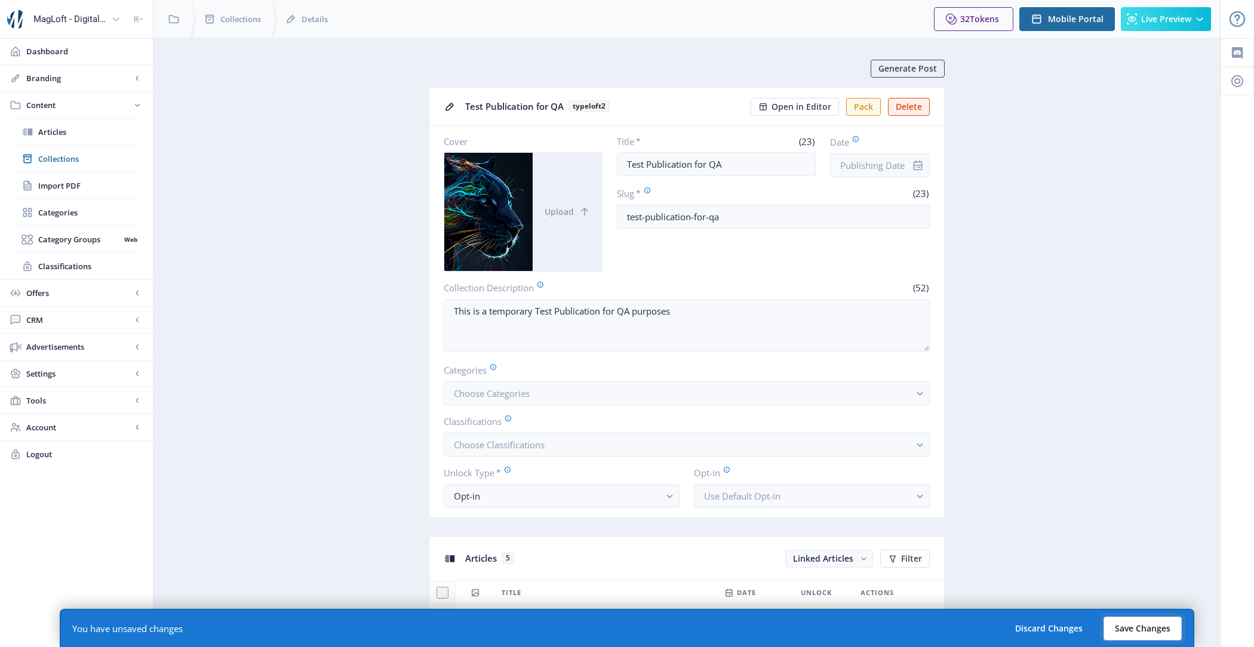
click at [1144, 622] on button "Save Changes" at bounding box center [1143, 629] width 78 height 24
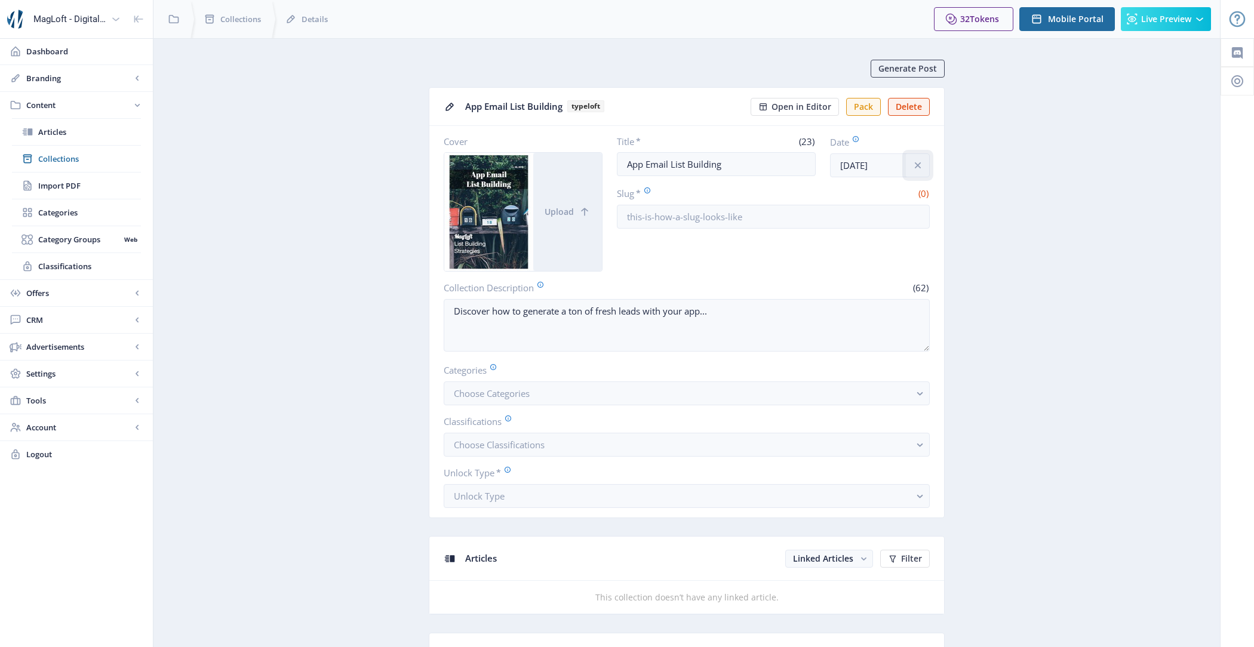
click at [913, 164] on icon "info" at bounding box center [918, 165] width 12 height 12
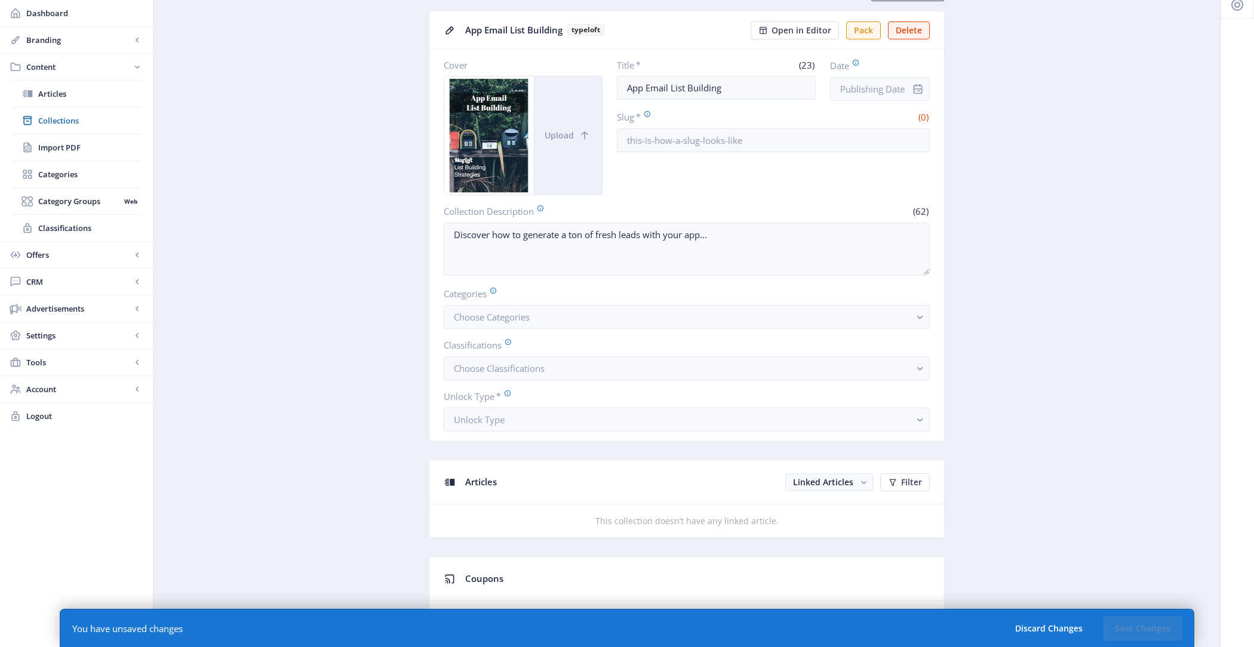
scroll to position [109, 0]
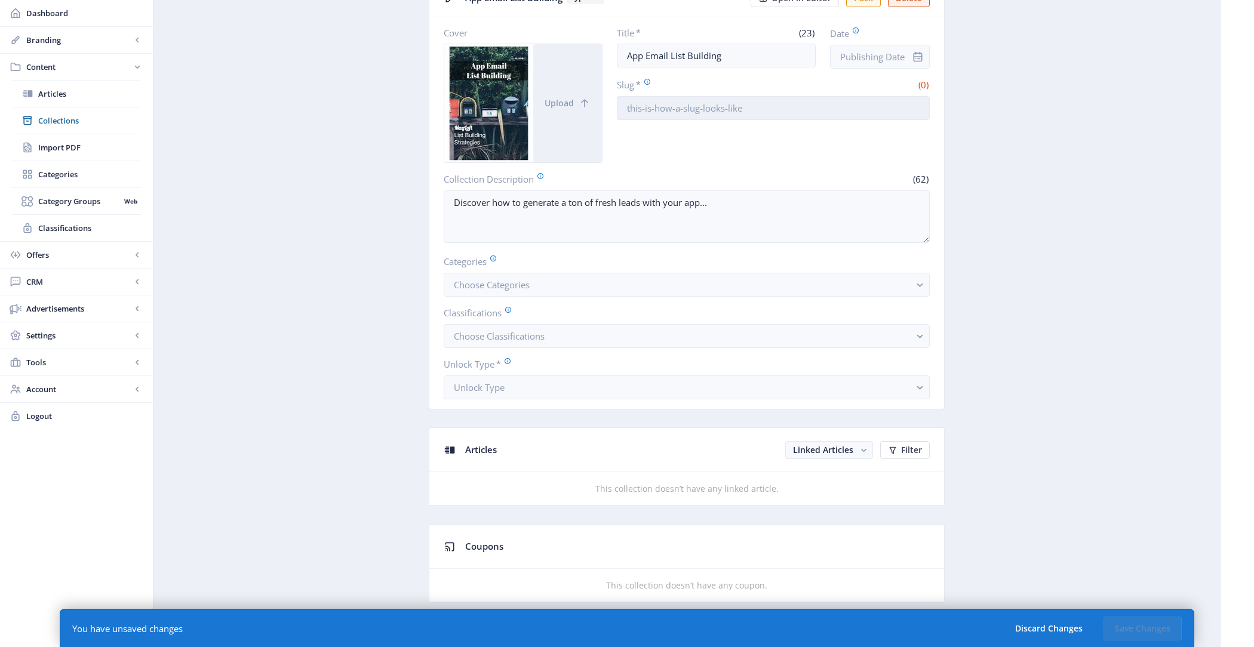
click at [694, 113] on input "Slug *" at bounding box center [774, 108] width 314 height 24
type input "eefac"
click at [1151, 623] on button "Save Changes" at bounding box center [1143, 629] width 78 height 24
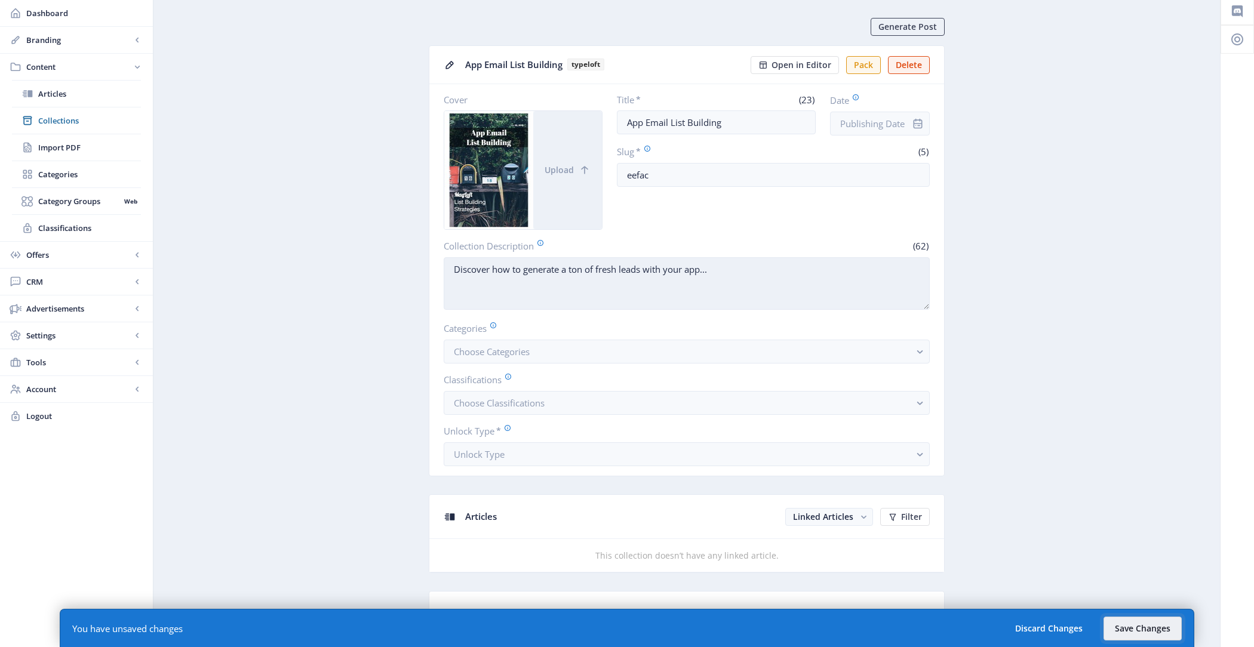
scroll to position [9, 0]
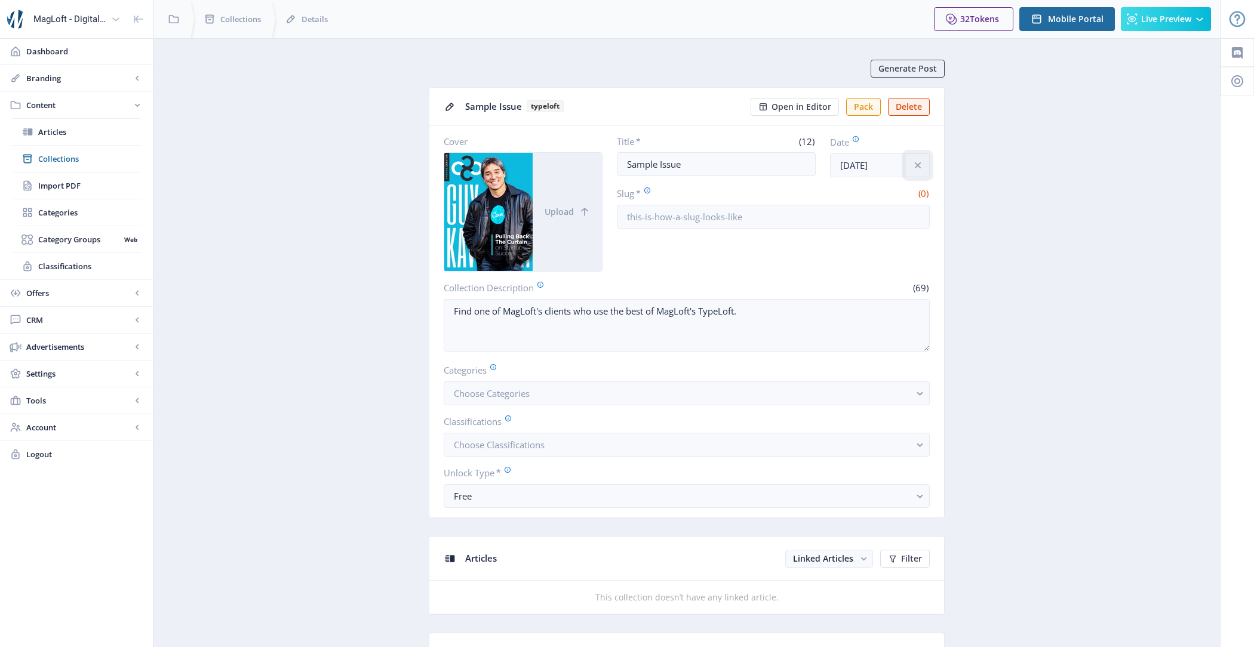
click at [922, 164] on icon "info" at bounding box center [918, 165] width 12 height 12
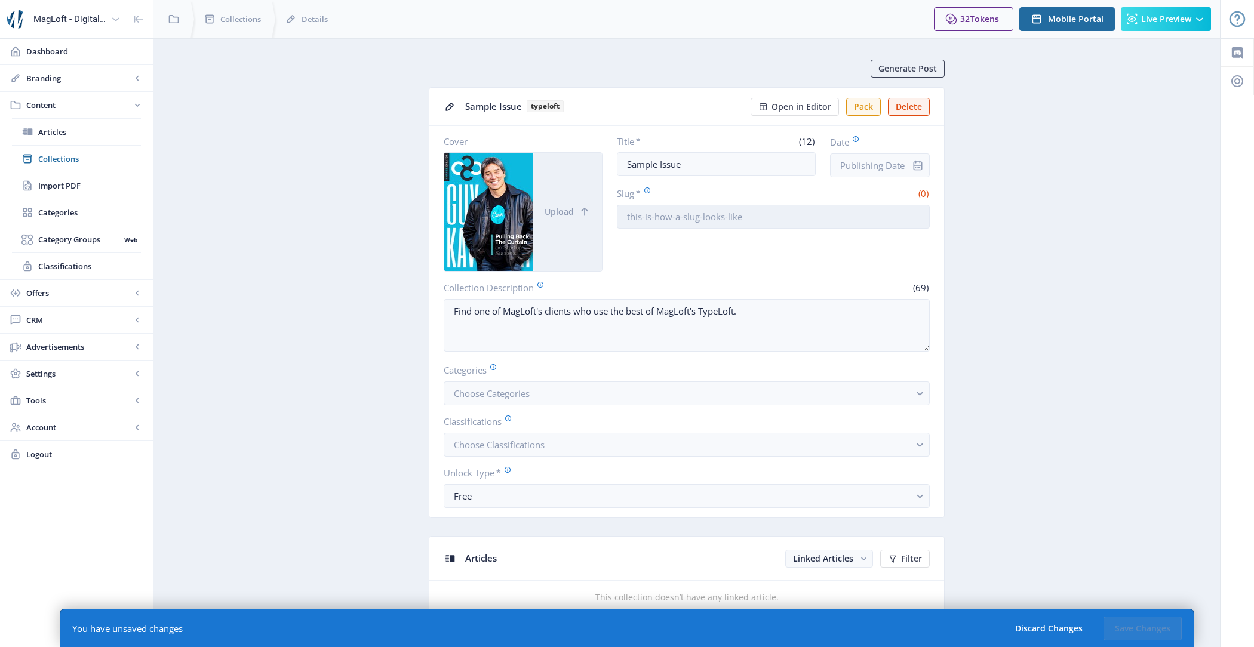
click at [798, 217] on input "Slug *" at bounding box center [774, 217] width 314 height 24
type input "evevev"
click at [1134, 625] on button "Save Changes" at bounding box center [1143, 629] width 78 height 24
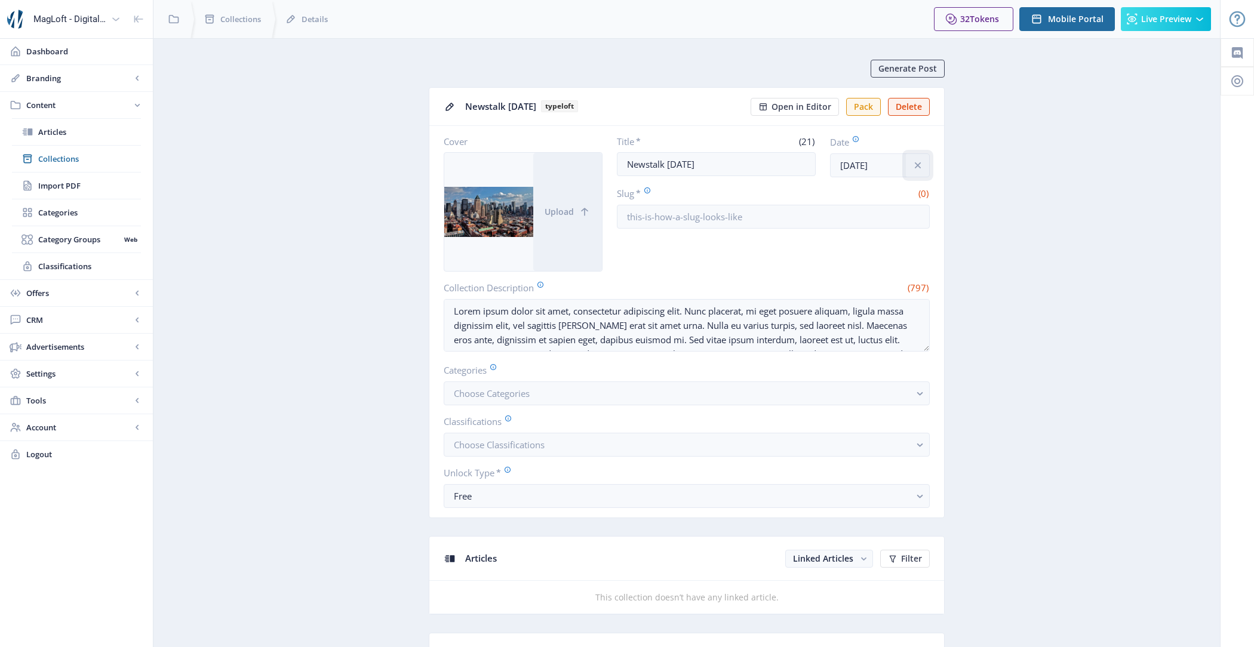
click at [925, 159] on button at bounding box center [918, 166] width 24 height 24
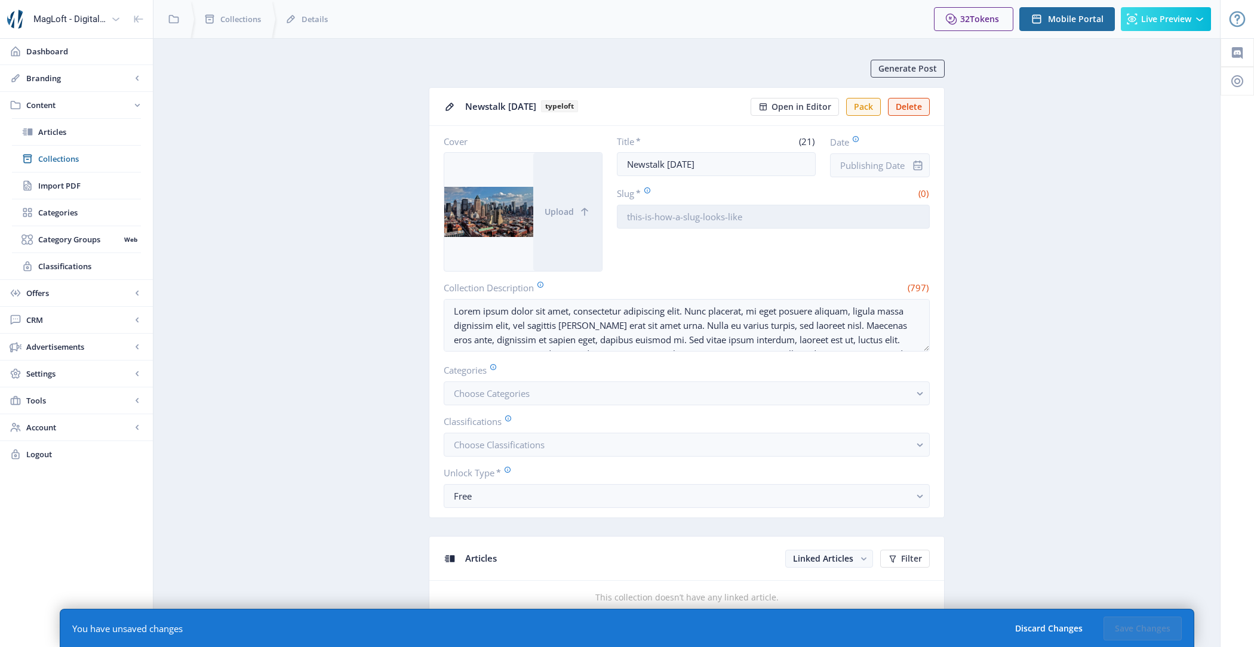
click at [782, 205] on input "Slug *" at bounding box center [774, 217] width 314 height 24
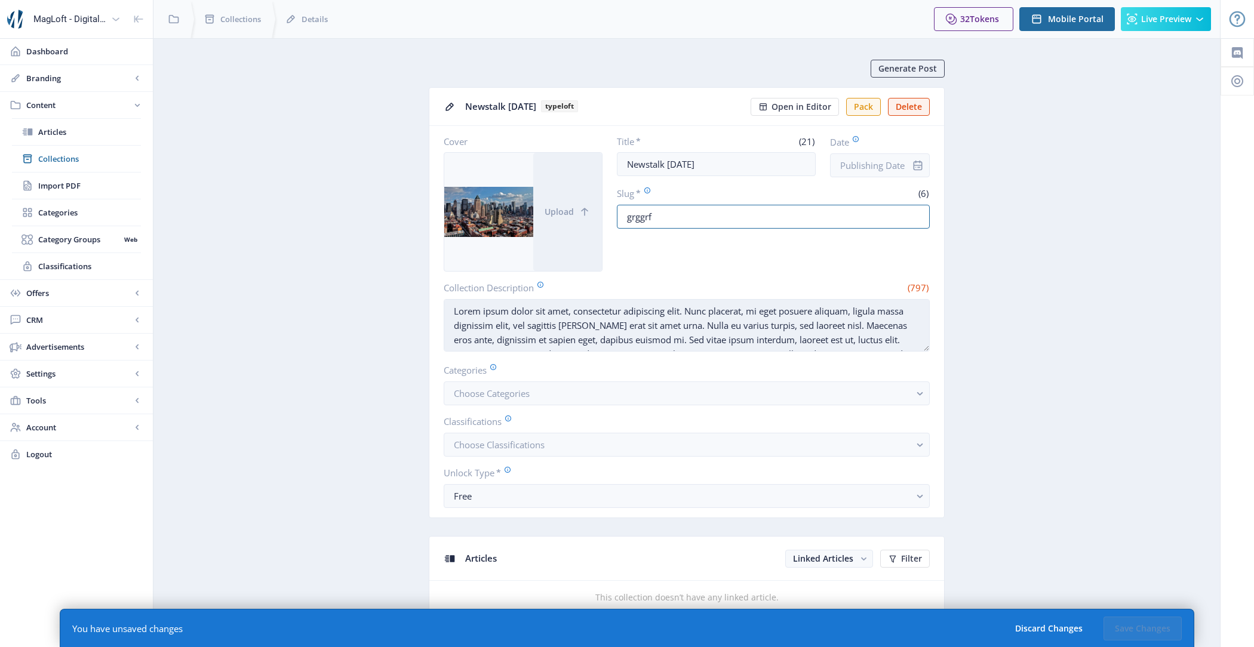
type input "grggrf"
click at [888, 339] on textarea "Lorem ipsum dolor sit amet, consectetur adipiscing elit. Nunc placerat, mi eget…" at bounding box center [687, 325] width 486 height 53
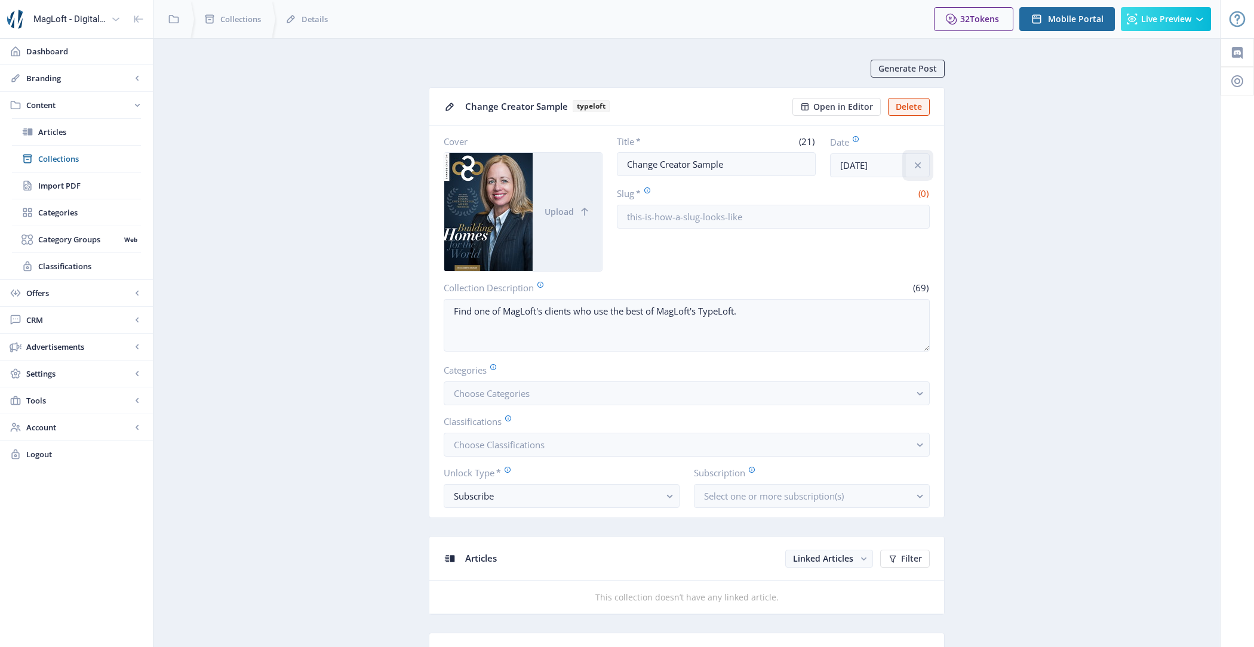
click at [925, 162] on button at bounding box center [918, 166] width 24 height 24
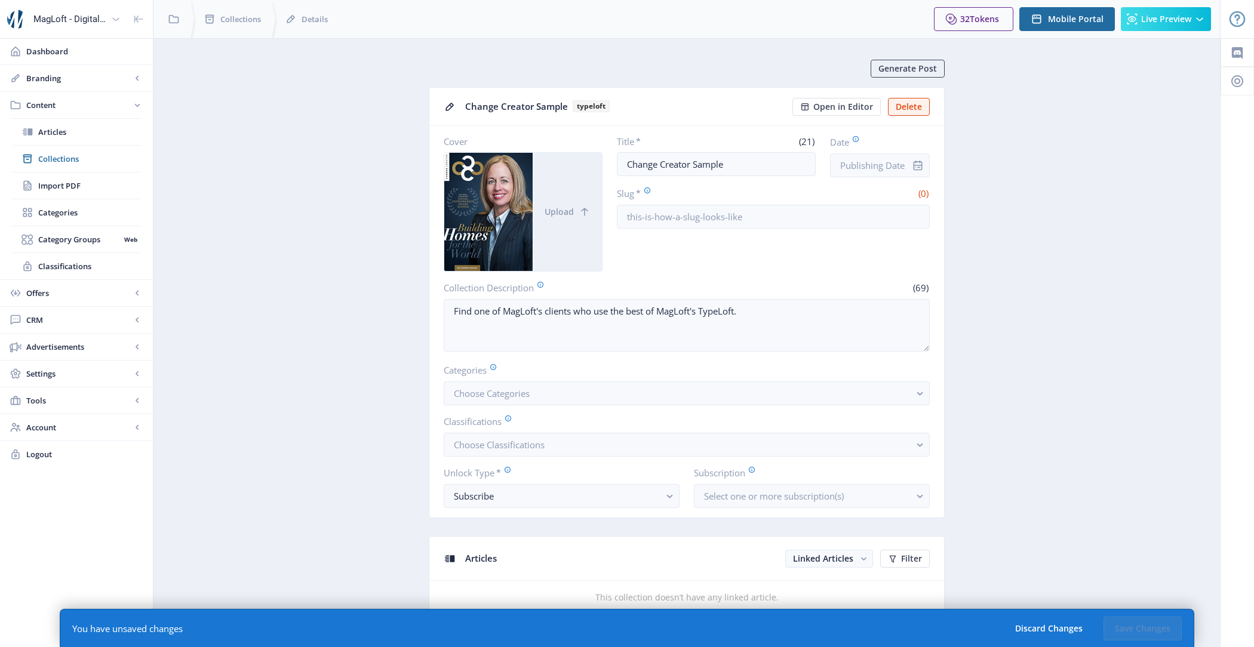
click at [785, 200] on app-form-field "Slug * (0)" at bounding box center [774, 208] width 314 height 42
click at [785, 224] on input "v" at bounding box center [774, 217] width 314 height 24
type input "veee"
click at [1162, 620] on button "Save Changes" at bounding box center [1143, 629] width 78 height 24
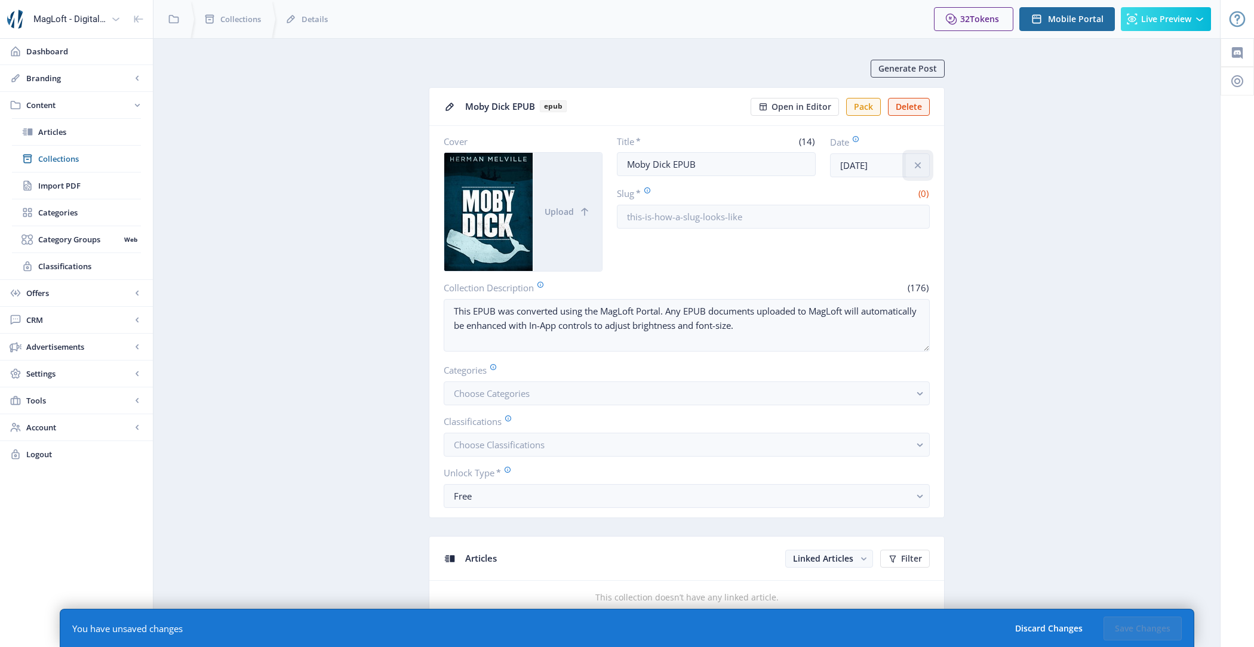
click at [917, 170] on button at bounding box center [918, 166] width 24 height 24
click at [763, 224] on input "Slug *" at bounding box center [774, 217] width 314 height 24
type input "vevev"
click at [1141, 631] on button "Save Changes" at bounding box center [1143, 629] width 78 height 24
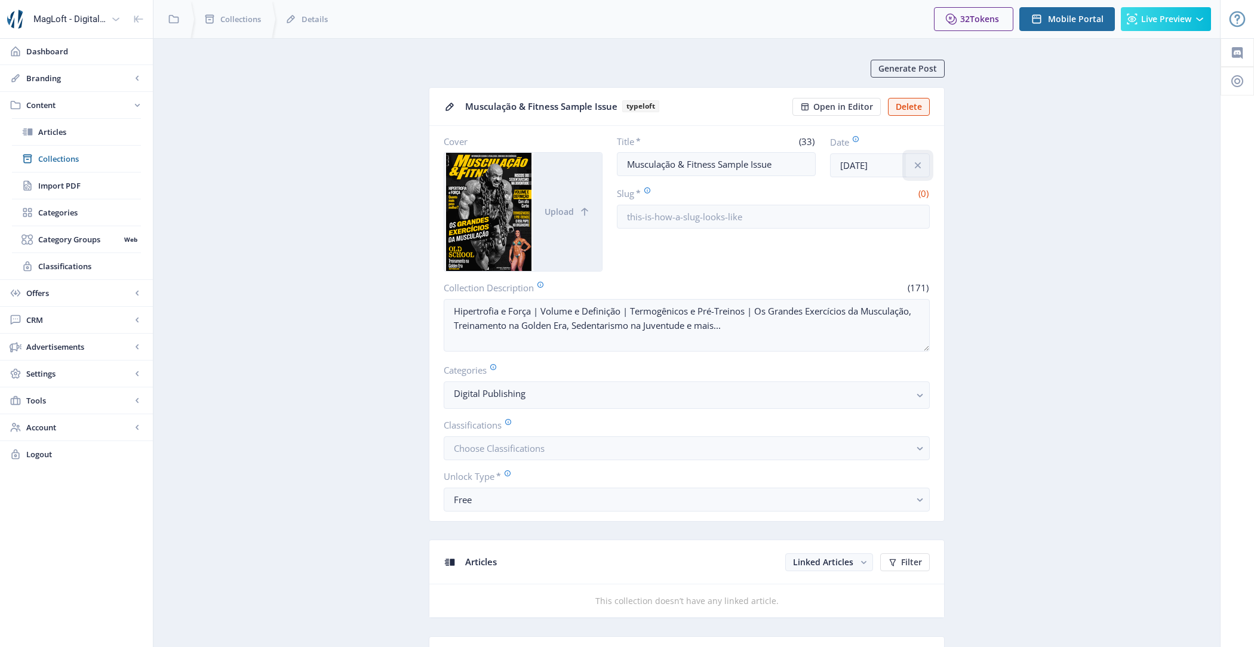
click at [920, 167] on icon "info" at bounding box center [918, 165] width 12 height 12
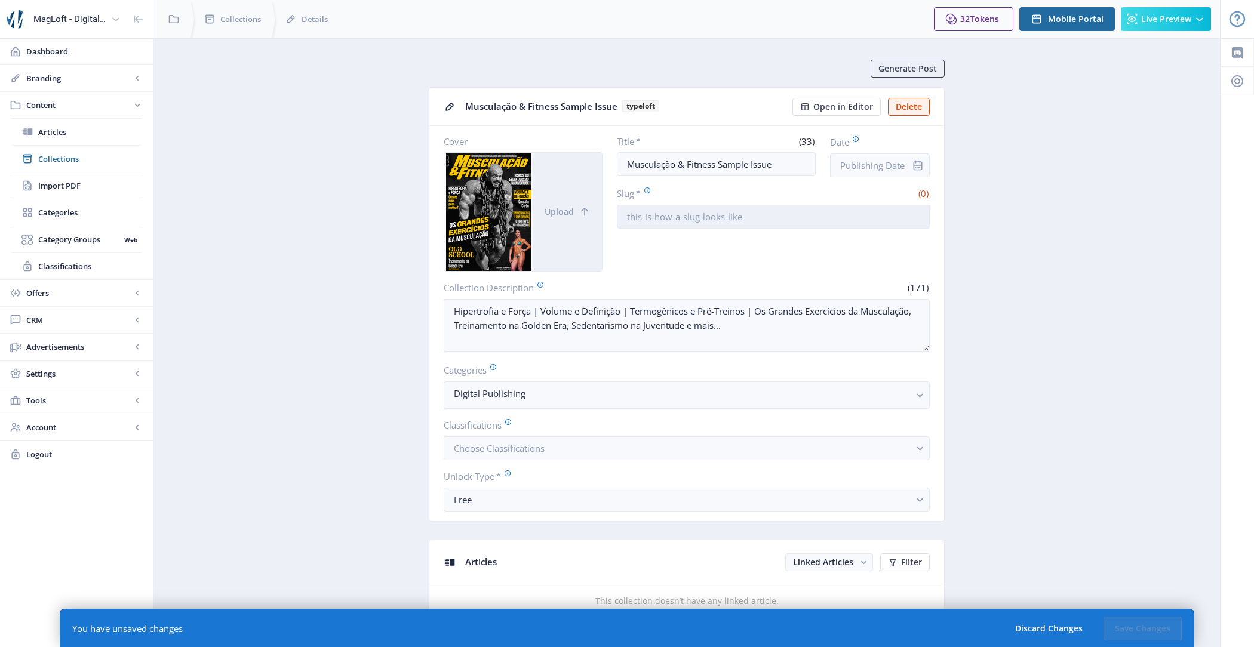
click at [843, 211] on input "Slug *" at bounding box center [774, 217] width 314 height 24
type input "vevve"
click at [1116, 622] on button "Save Changes" at bounding box center [1143, 629] width 78 height 24
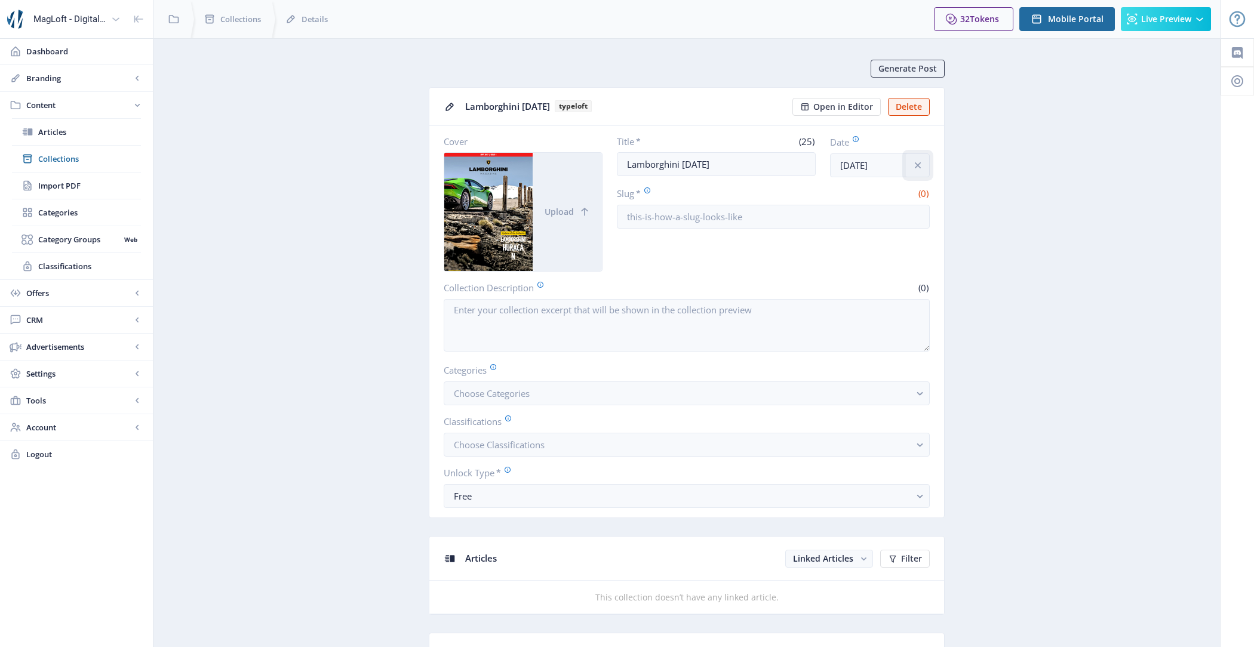
click at [922, 163] on icon "info" at bounding box center [918, 165] width 12 height 12
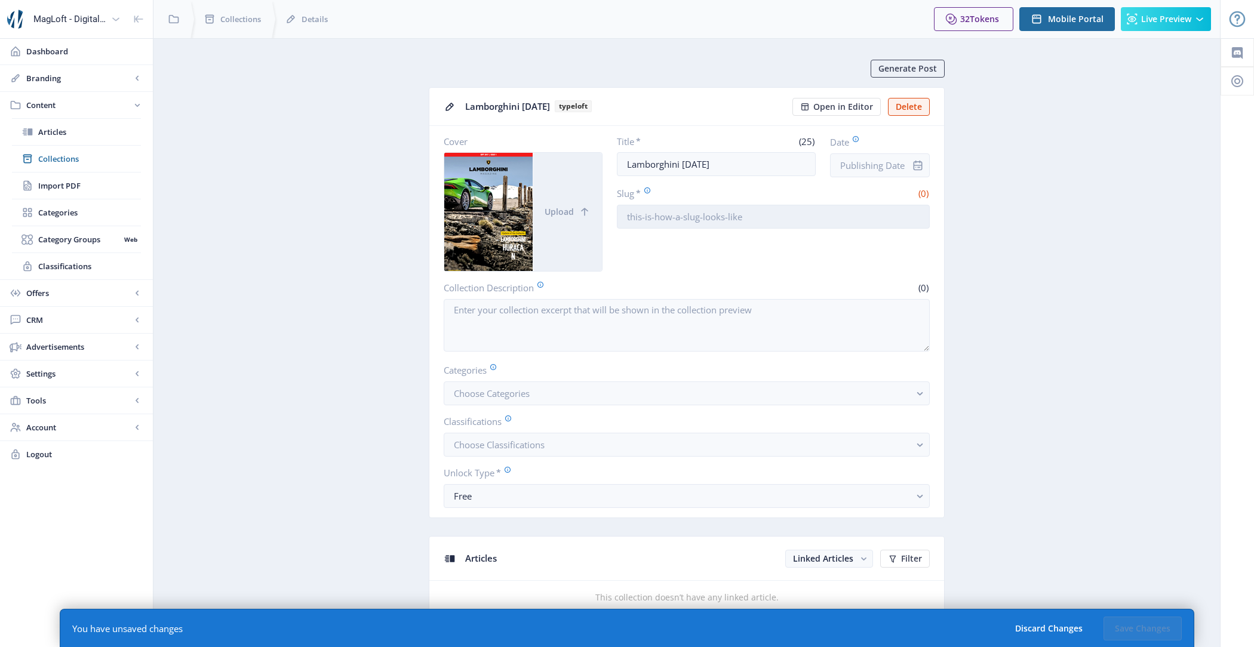
click at [798, 208] on input "Slug *" at bounding box center [774, 217] width 314 height 24
type input "bbrbrre"
click at [1144, 621] on button "Save Changes" at bounding box center [1143, 629] width 78 height 24
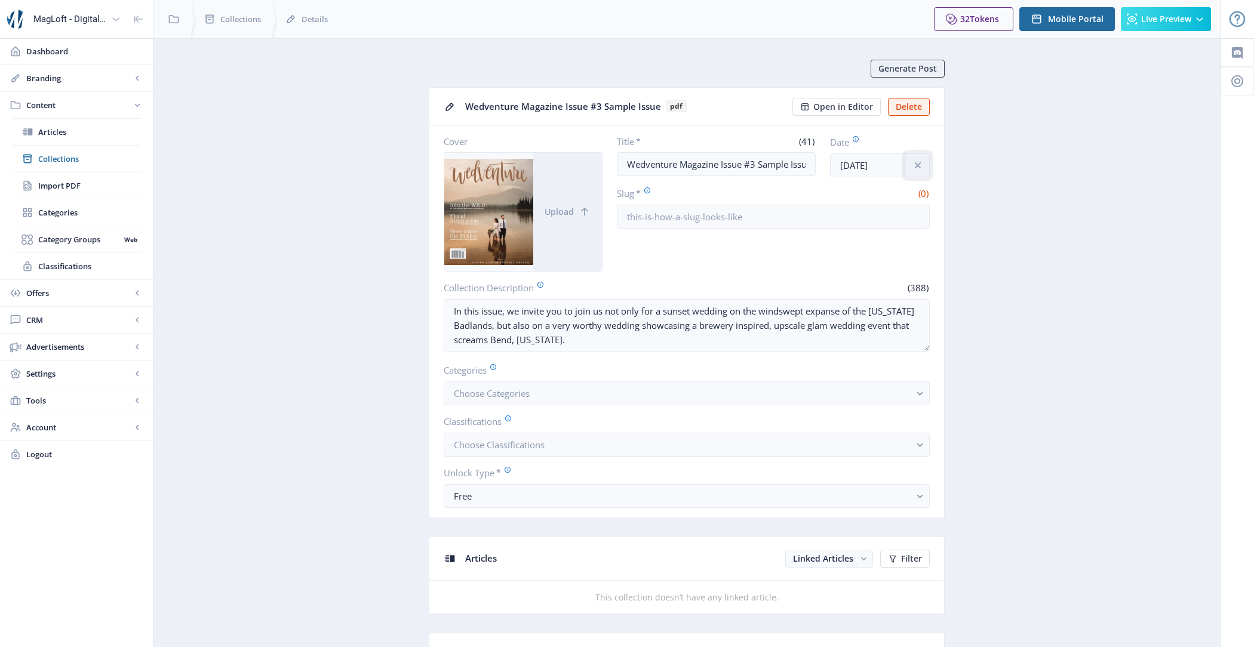
click at [919, 164] on icon "info" at bounding box center [918, 165] width 12 height 12
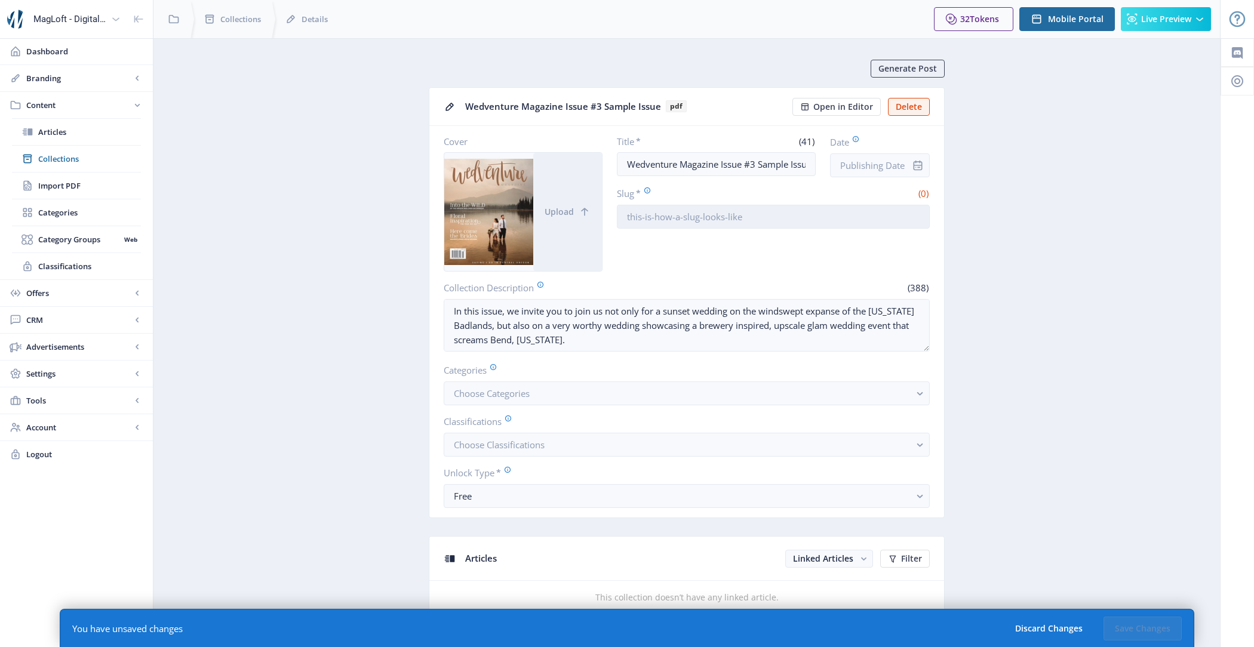
click at [811, 219] on input "Slug *" at bounding box center [774, 217] width 314 height 24
type input "vevvv"
click at [1143, 619] on button "Save Changes" at bounding box center [1143, 629] width 78 height 24
type textarea "In this issue, we invite you to join us not only for a sunset wedding on the wi…"
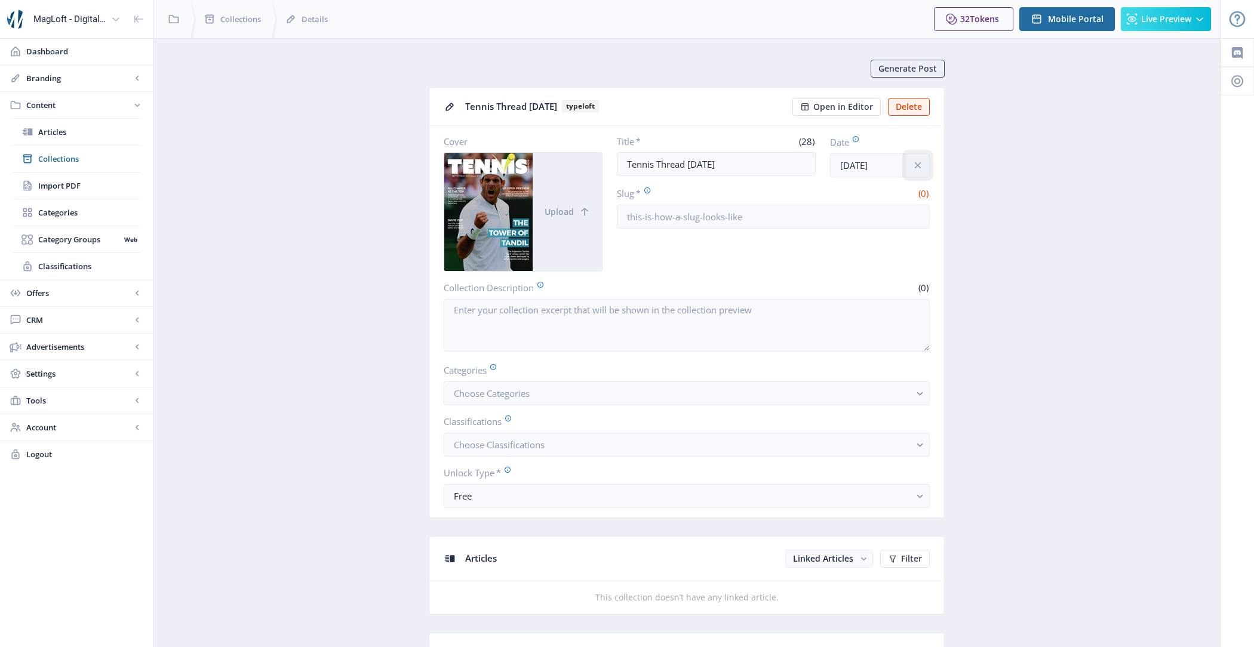
click at [922, 159] on icon "info" at bounding box center [918, 165] width 12 height 12
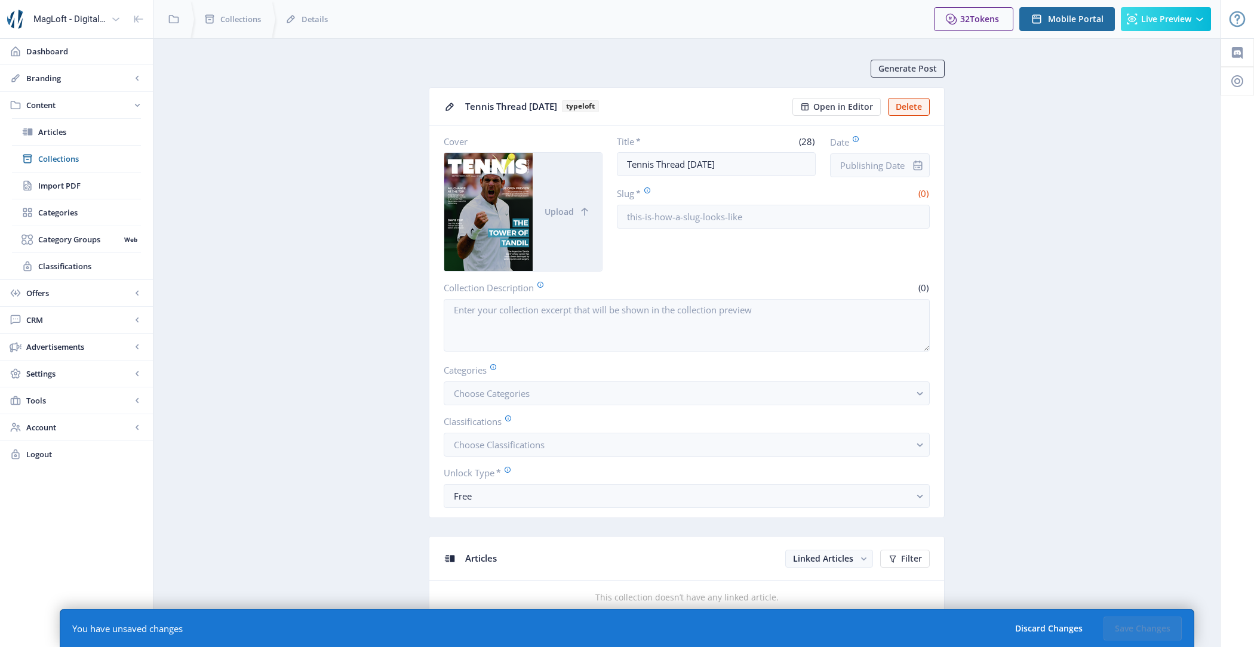
click at [714, 203] on app-form-field "Slug * (0)" at bounding box center [774, 208] width 314 height 42
click at [716, 214] on input "Slug *" at bounding box center [774, 217] width 314 height 24
type input "fefeff"
click at [1164, 633] on button "Save Changes" at bounding box center [1143, 629] width 78 height 24
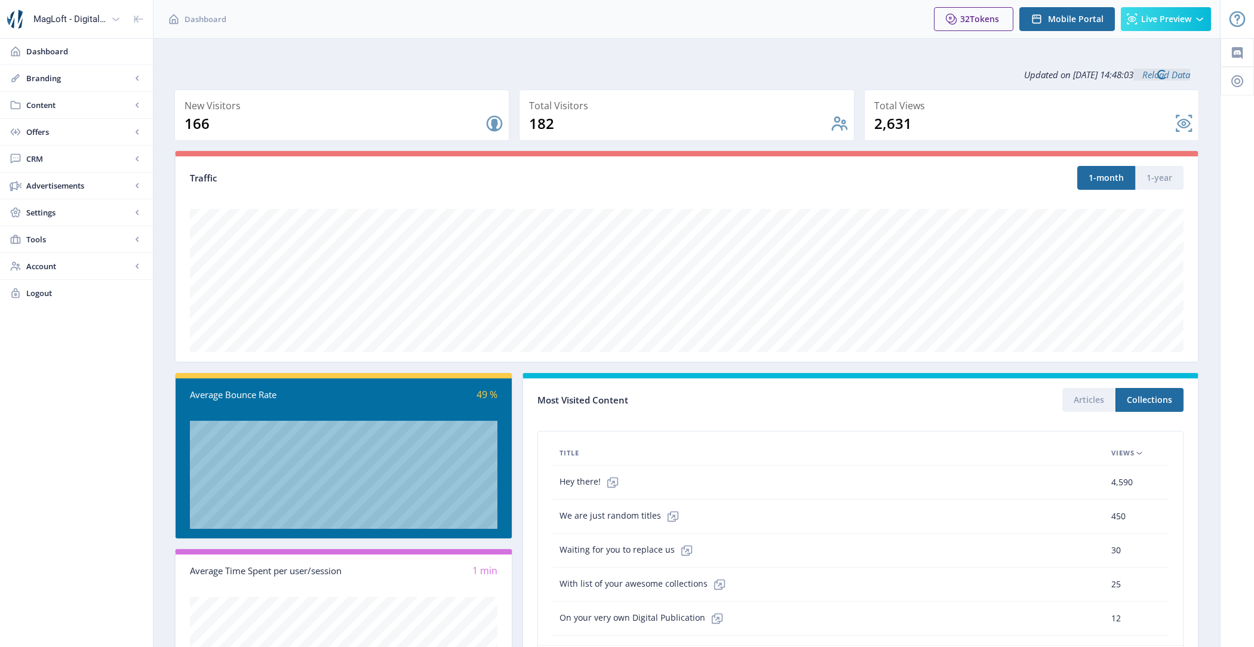
click at [87, 109] on span "Content" at bounding box center [78, 105] width 105 height 12
click at [91, 151] on link "Collections" at bounding box center [76, 159] width 129 height 26
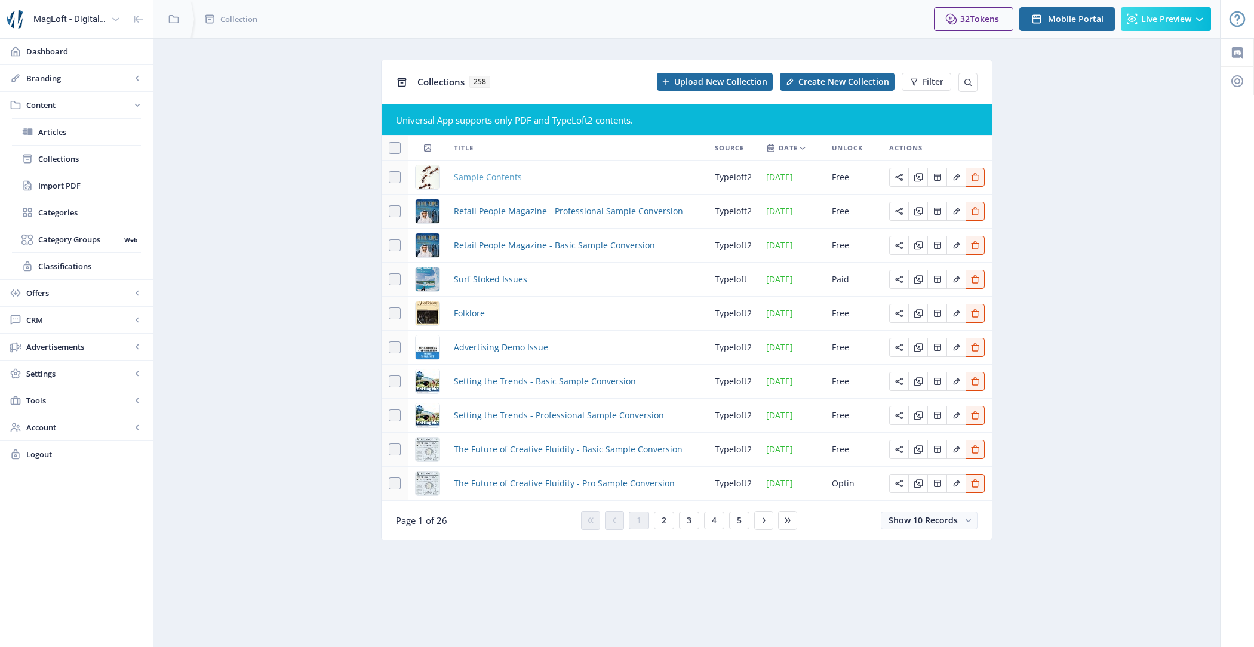
click at [473, 179] on span "Sample Contents" at bounding box center [488, 177] width 68 height 14
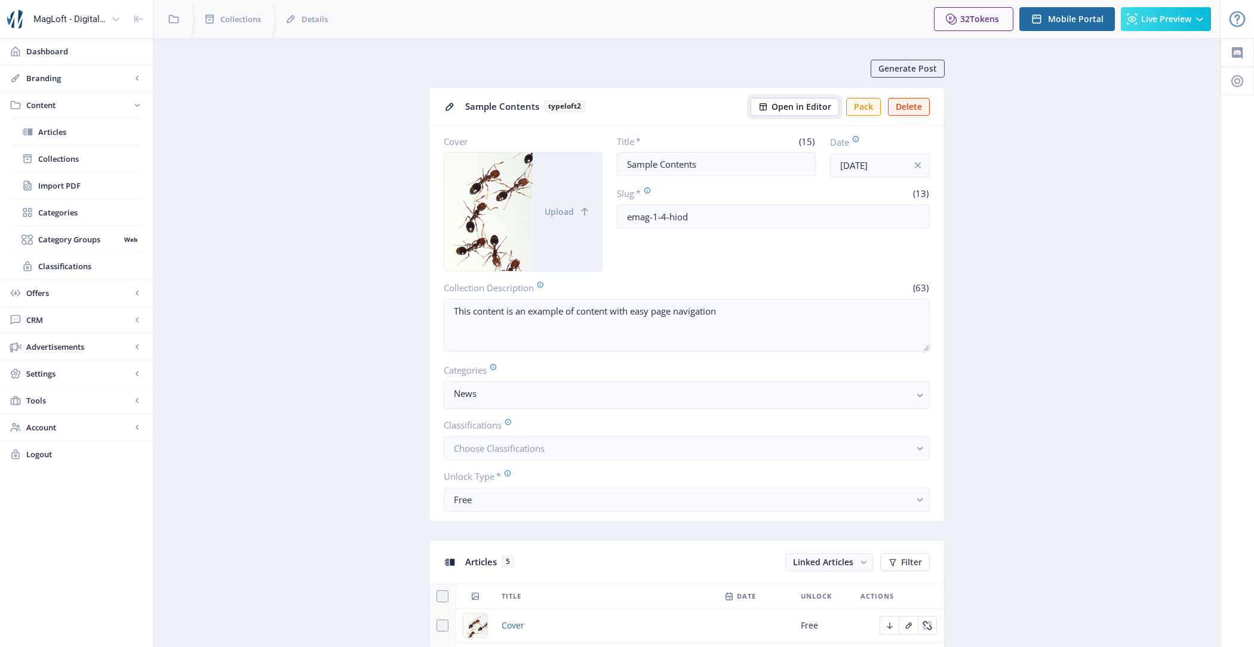
click at [794, 108] on span "Open in Editor" at bounding box center [802, 107] width 60 height 10
click at [868, 106] on button "Pack" at bounding box center [863, 107] width 35 height 18
click at [862, 109] on button "Pack" at bounding box center [863, 107] width 35 height 18
click at [864, 112] on button "Pack" at bounding box center [863, 107] width 35 height 18
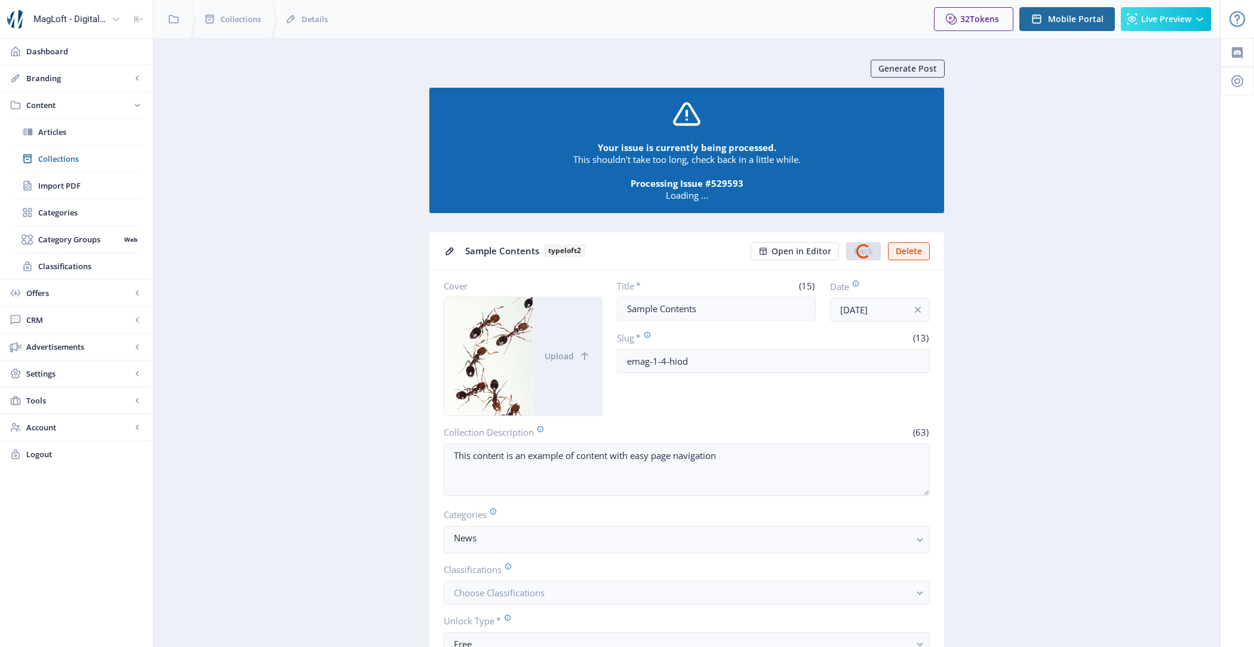
click at [862, 99] on nb-card "Your issue is currently being processed. This shouldn't take too long, check ba…" at bounding box center [687, 150] width 516 height 127
